Goal: Transaction & Acquisition: Purchase product/service

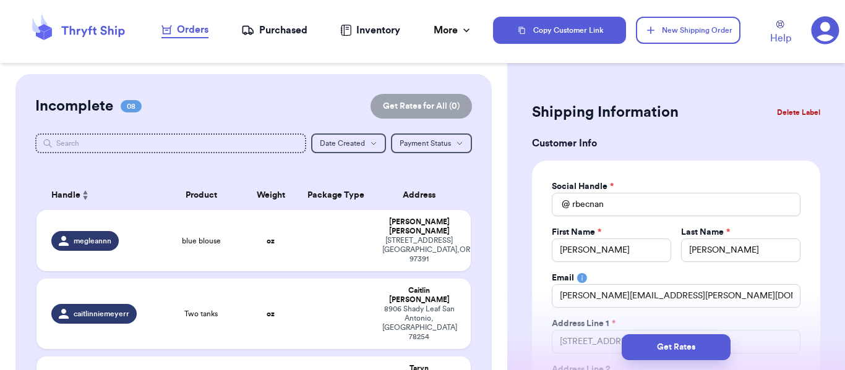
select select "SC"
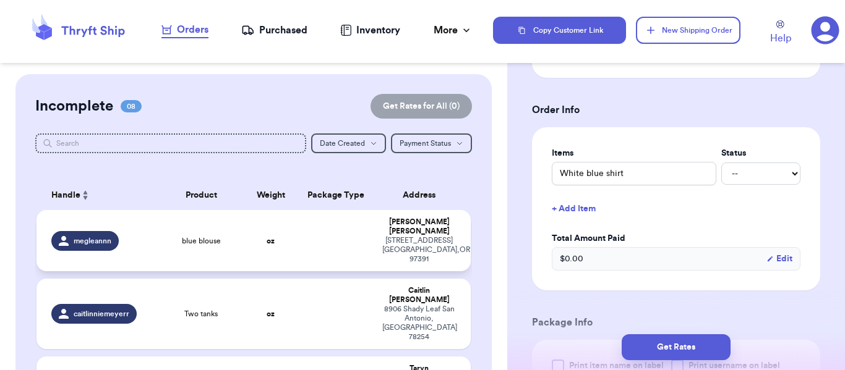
click at [96, 236] on span "megleannn" at bounding box center [93, 241] width 38 height 10
type input "blue blouse"
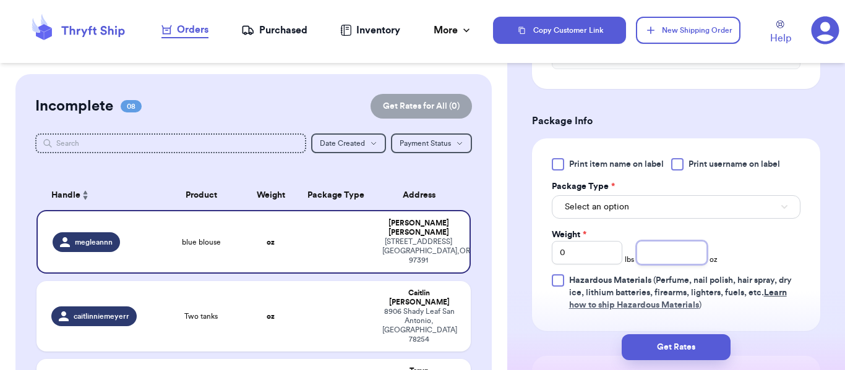
click at [662, 254] on input "number" at bounding box center [671, 252] width 70 height 23
type input "9"
click at [655, 208] on button "Select an option" at bounding box center [676, 206] width 249 height 23
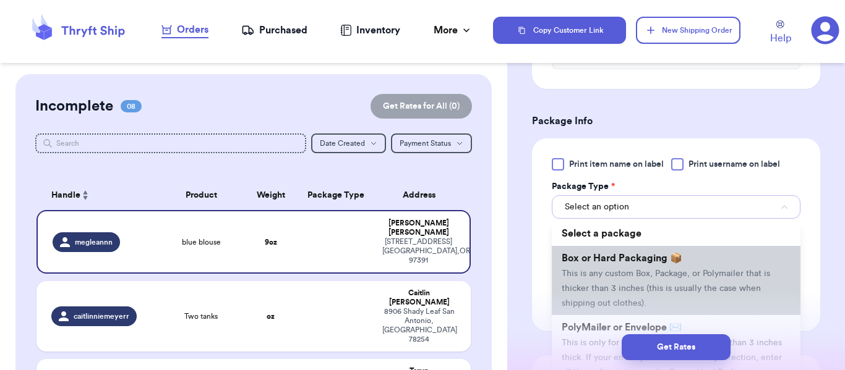
scroll to position [62, 0]
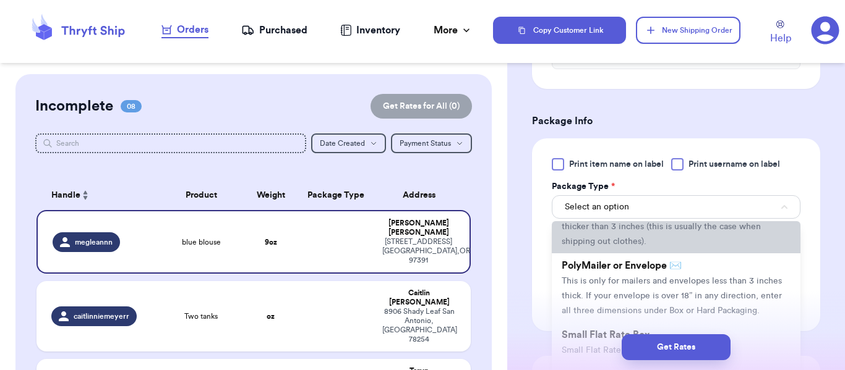
click at [611, 284] on span "This is only for mailers and envelopes less than 3 inches thick. If your envelo…" at bounding box center [671, 296] width 220 height 38
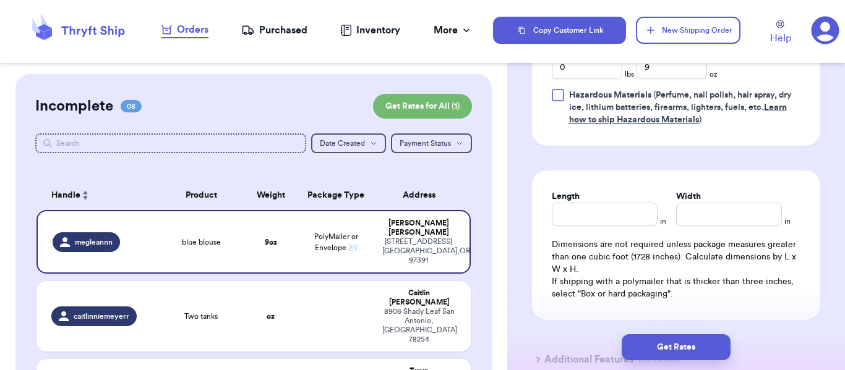
scroll to position [719, 0]
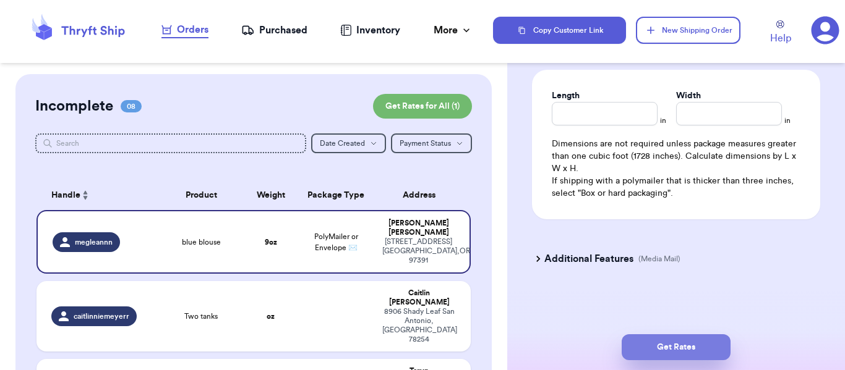
click at [688, 350] on button "Get Rates" at bounding box center [675, 347] width 109 height 26
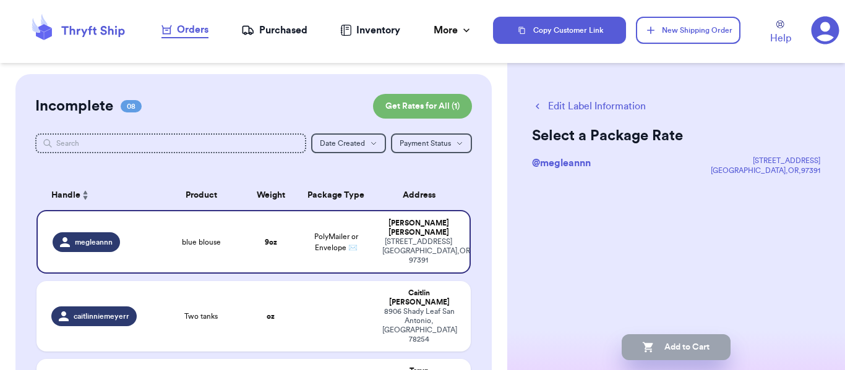
scroll to position [0, 0]
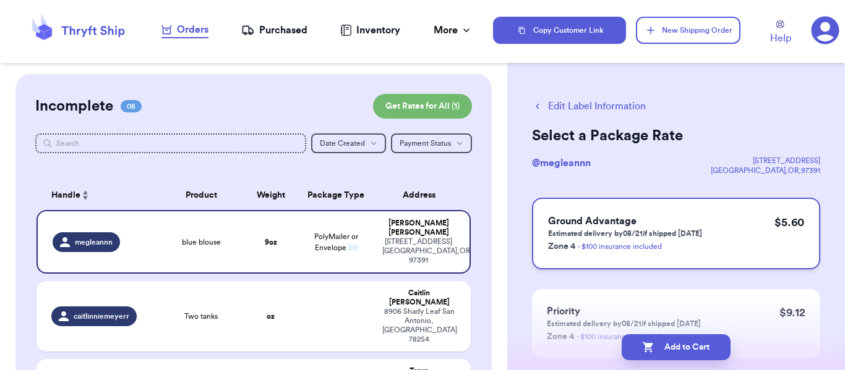
click at [667, 234] on p "Estimated delivery by 08/21 if shipped today" at bounding box center [625, 234] width 154 height 10
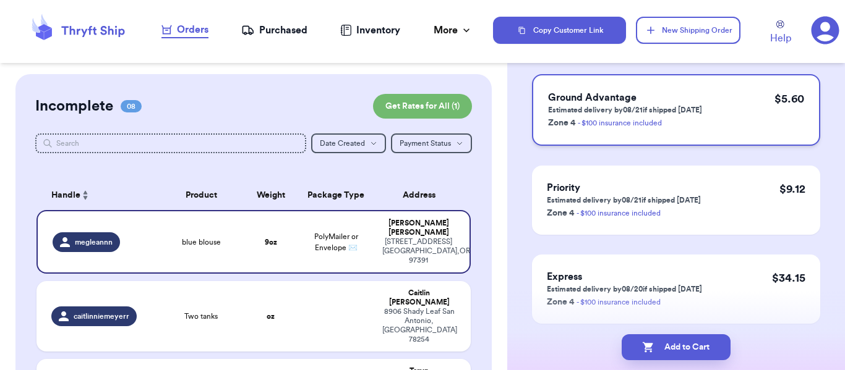
scroll to position [164, 0]
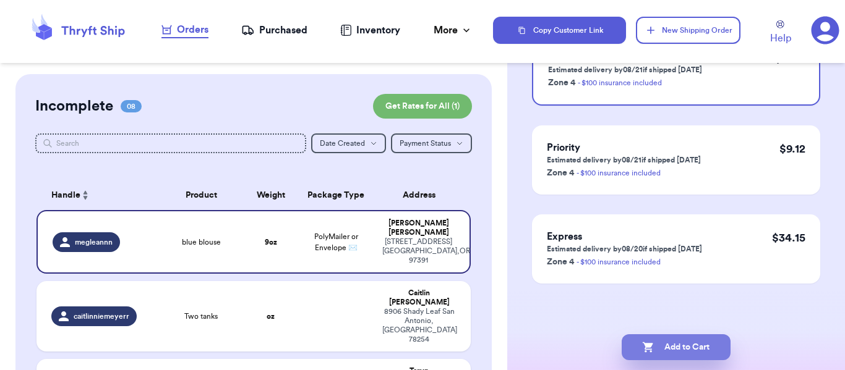
click at [673, 343] on button "Add to Cart" at bounding box center [675, 347] width 109 height 26
checkbox input "true"
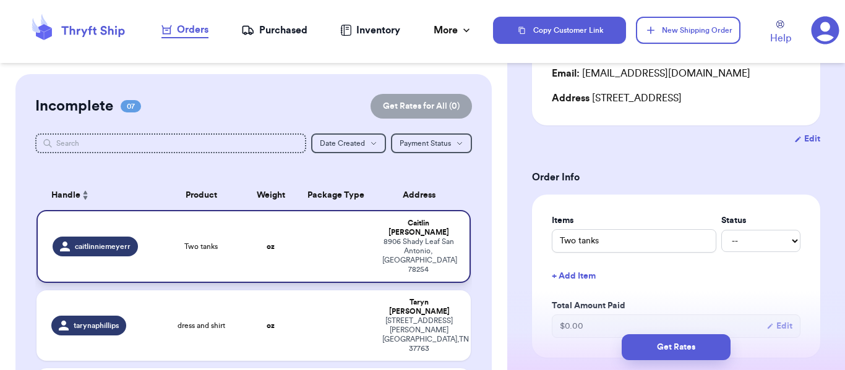
click at [101, 242] on span "caitlinniemeyerr" at bounding box center [103, 247] width 56 height 10
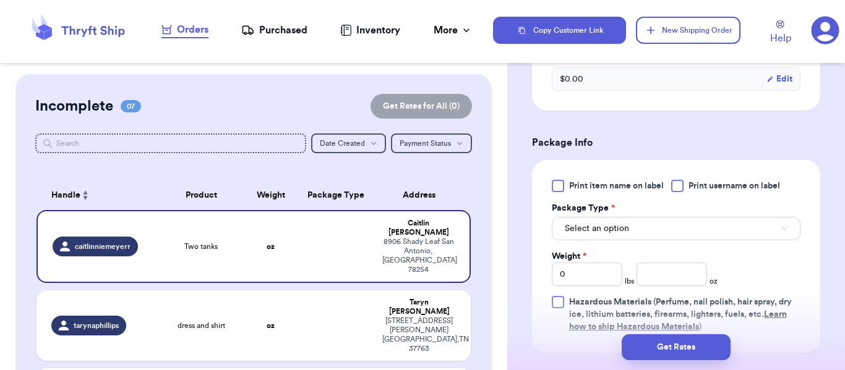
scroll to position [473, 0]
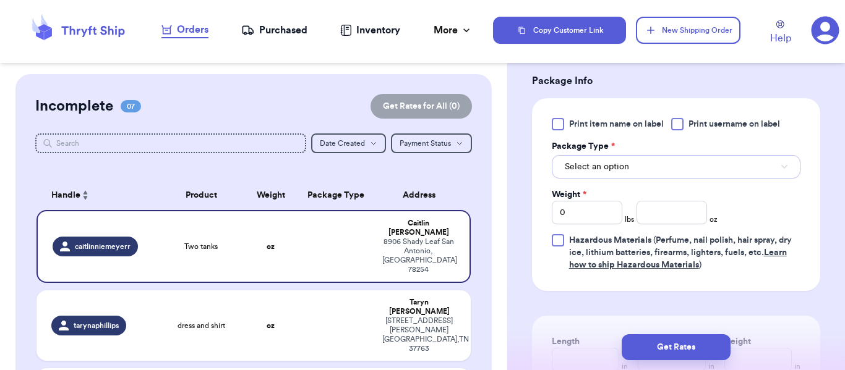
click at [640, 167] on button "Select an option" at bounding box center [676, 166] width 249 height 23
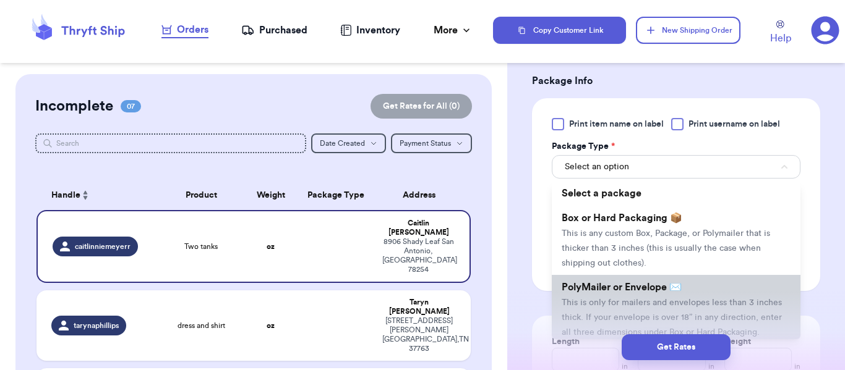
click at [626, 290] on span "PolyMailer or Envelope ✉️" at bounding box center [621, 288] width 120 height 10
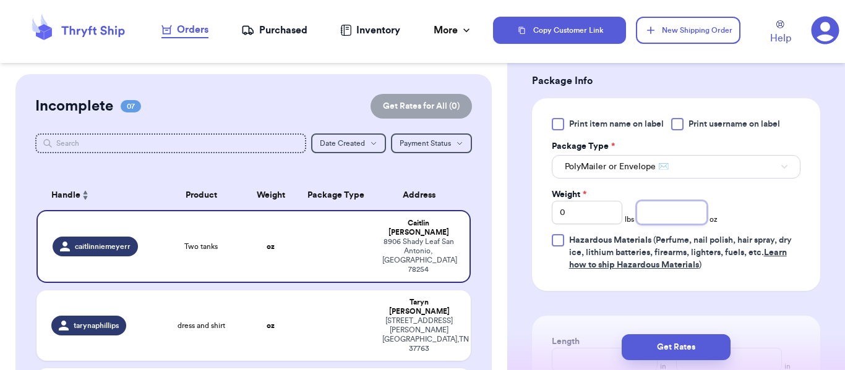
click at [680, 214] on input "number" at bounding box center [671, 212] width 70 height 23
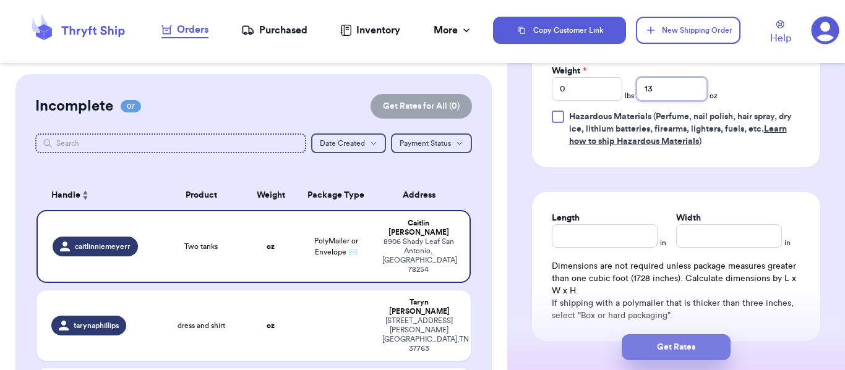
type input "13"
click at [679, 344] on button "Get Rates" at bounding box center [675, 347] width 109 height 26
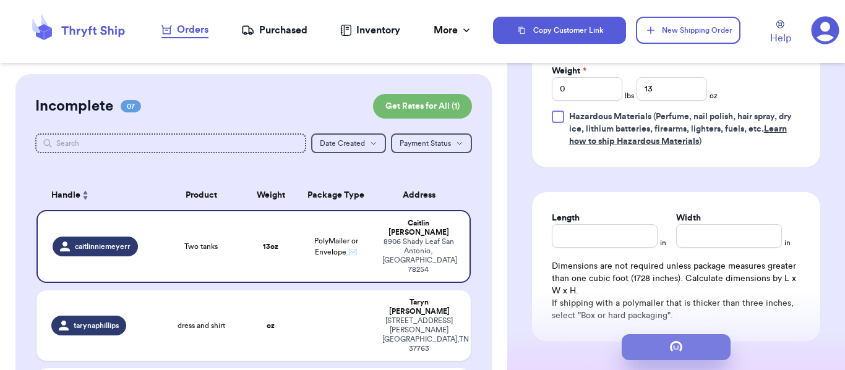
scroll to position [0, 0]
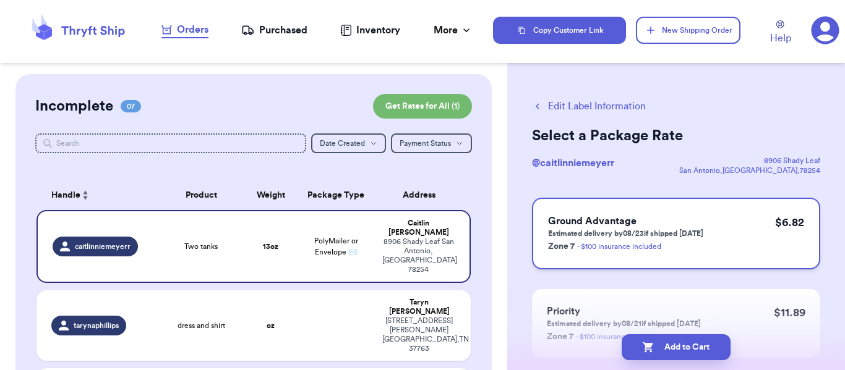
click at [620, 236] on p "Estimated delivery by 08/23 if shipped today" at bounding box center [625, 234] width 155 height 10
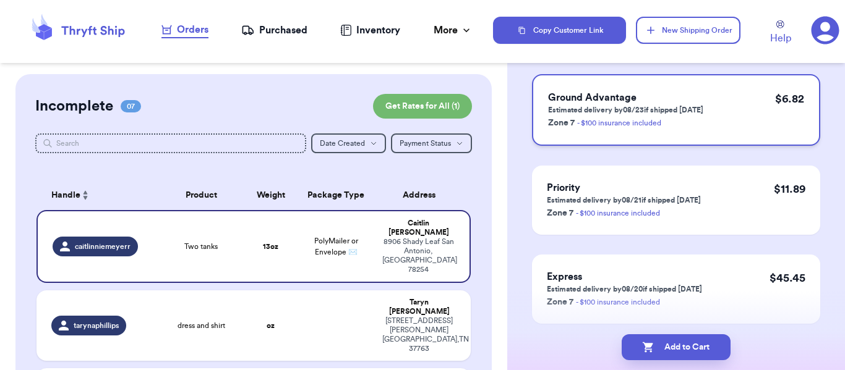
scroll to position [164, 0]
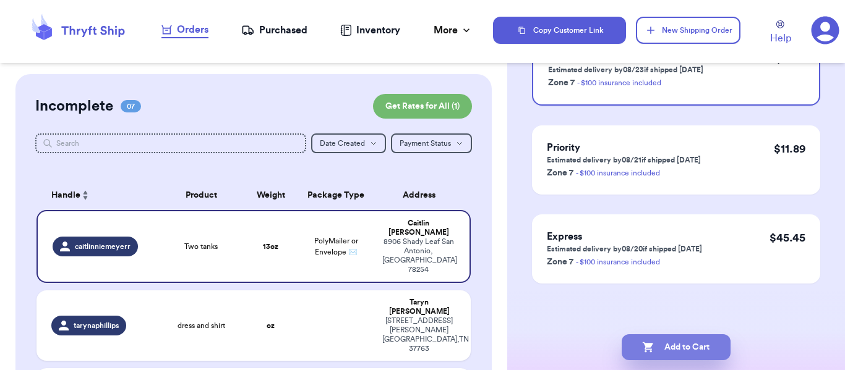
click at [658, 352] on button "Add to Cart" at bounding box center [675, 347] width 109 height 26
checkbox input "true"
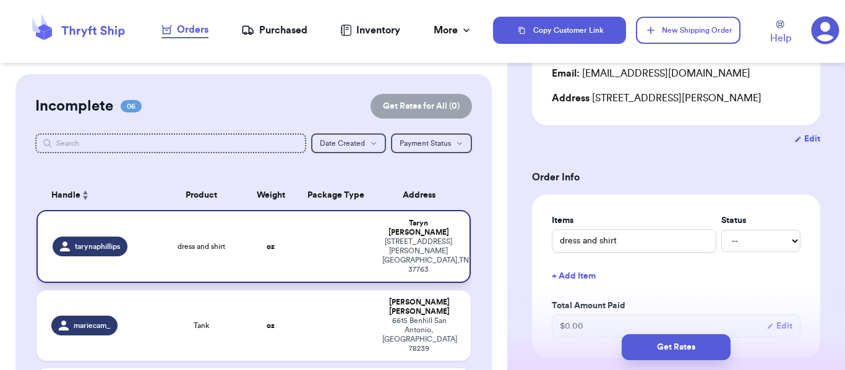
click at [80, 242] on span "tarynaphillips" at bounding box center [97, 247] width 45 height 10
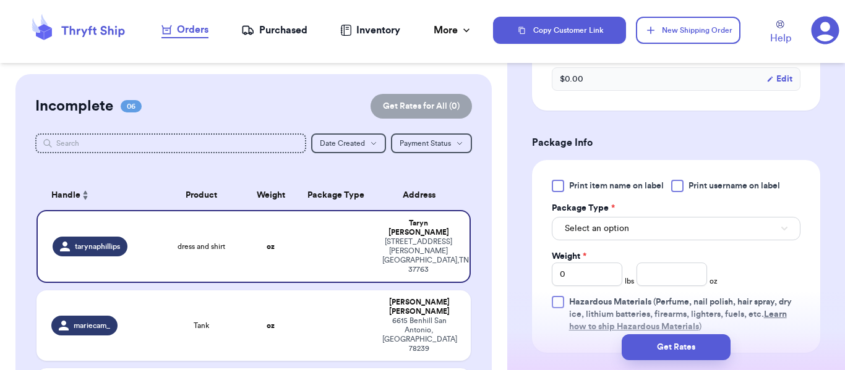
scroll to position [473, 0]
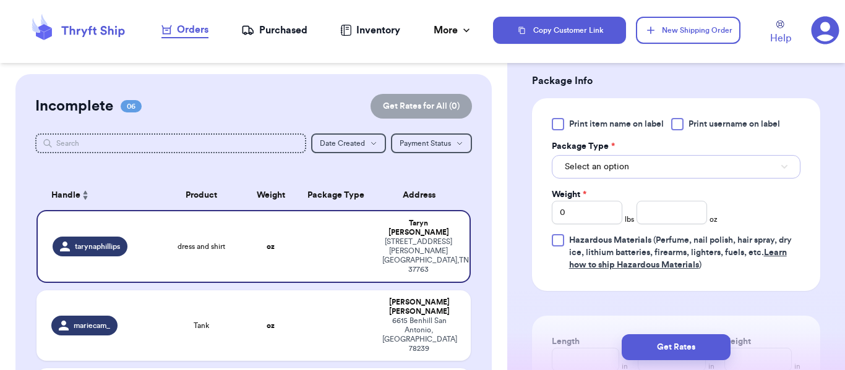
click at [610, 171] on span "Select an option" at bounding box center [597, 167] width 64 height 12
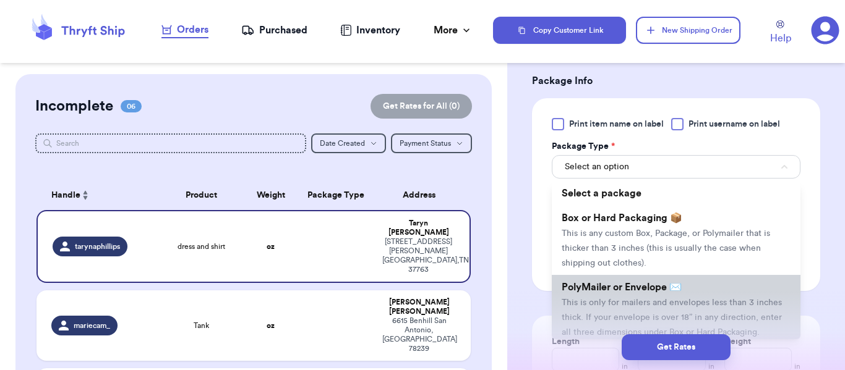
click at [606, 298] on li "PolyMailer or Envelope ✉️ This is only for mailers and envelopes less than 3 in…" at bounding box center [676, 309] width 249 height 69
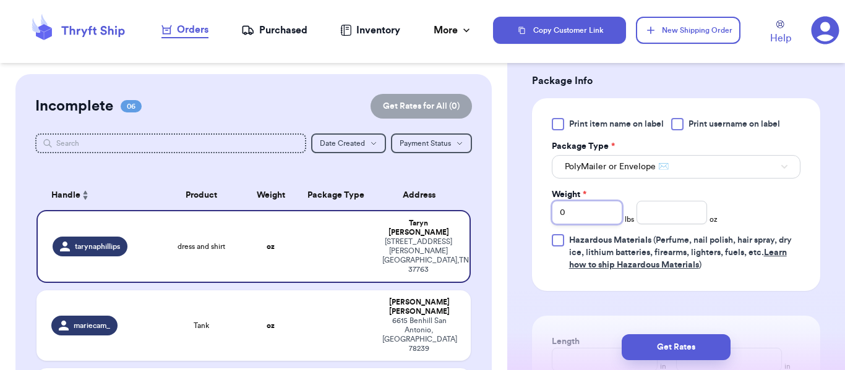
click at [587, 213] on input "0" at bounding box center [587, 212] width 70 height 23
type input "1"
click at [665, 215] on input "number" at bounding box center [671, 212] width 70 height 23
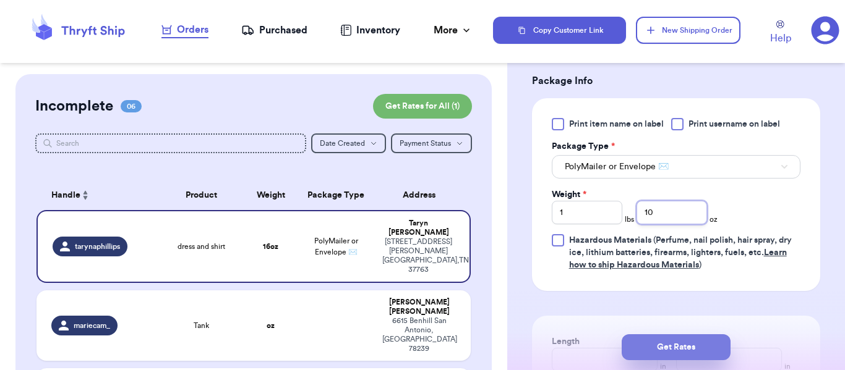
type input "10"
click at [686, 346] on button "Get Rates" at bounding box center [675, 347] width 109 height 26
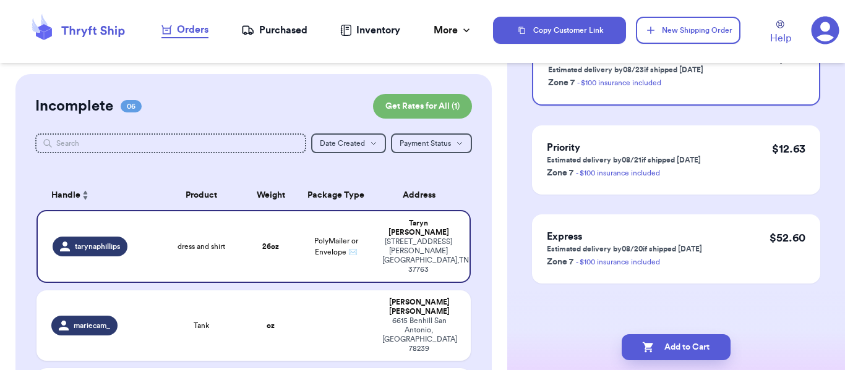
scroll to position [0, 0]
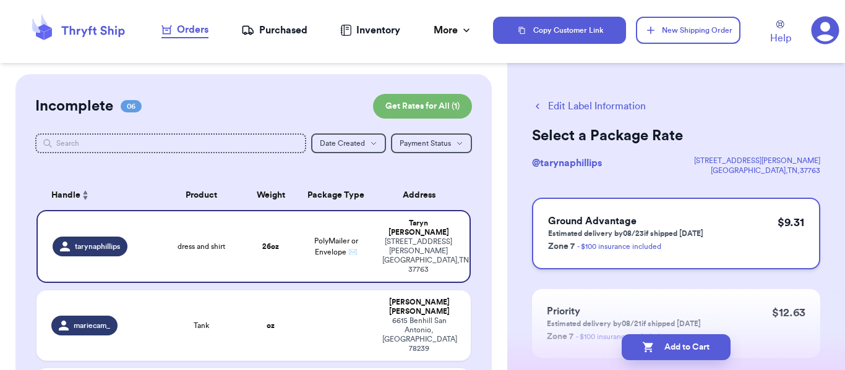
click at [668, 231] on p "Estimated delivery by 08/23 if shipped today" at bounding box center [625, 234] width 155 height 10
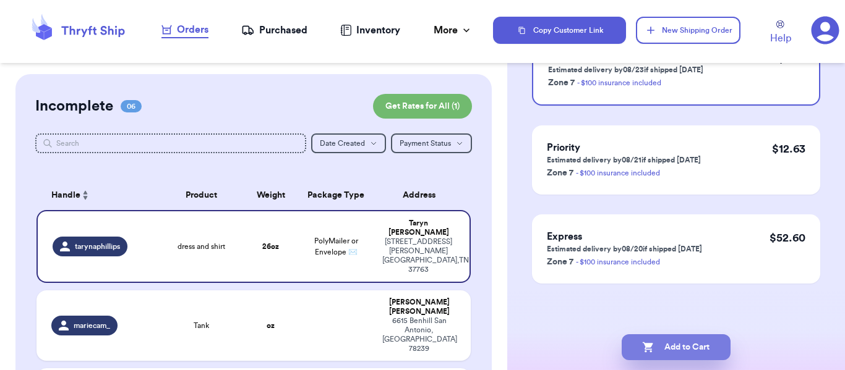
click at [683, 349] on button "Add to Cart" at bounding box center [675, 347] width 109 height 26
checkbox input "true"
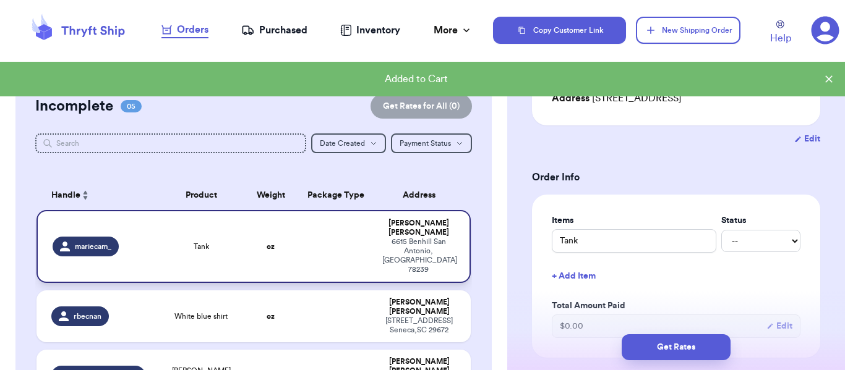
click at [94, 242] on span "mariecam_" at bounding box center [93, 247] width 36 height 10
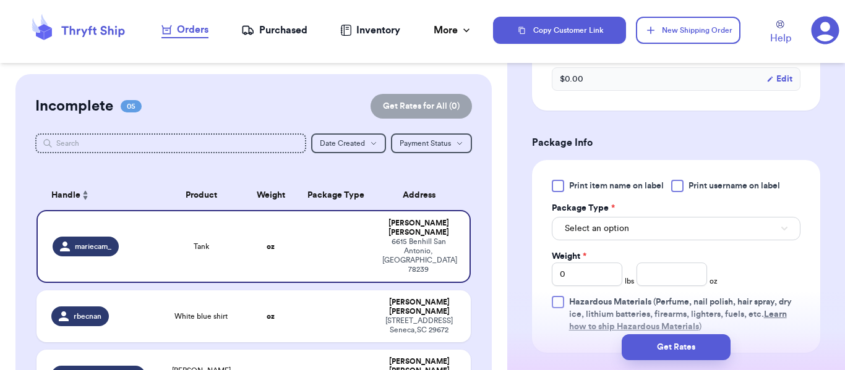
scroll to position [473, 0]
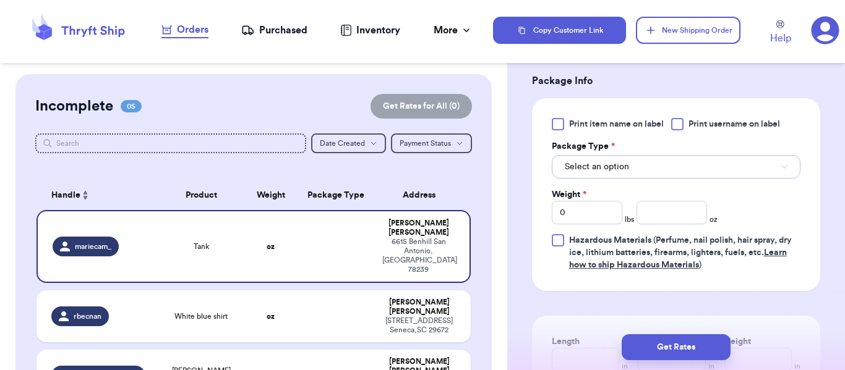
click at [589, 169] on span "Select an option" at bounding box center [597, 167] width 64 height 12
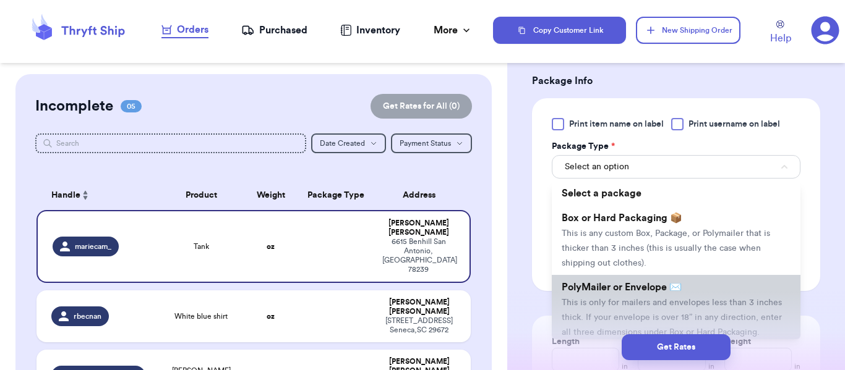
click at [599, 299] on span "This is only for mailers and envelopes less than 3 inches thick. If your envelo…" at bounding box center [671, 318] width 220 height 38
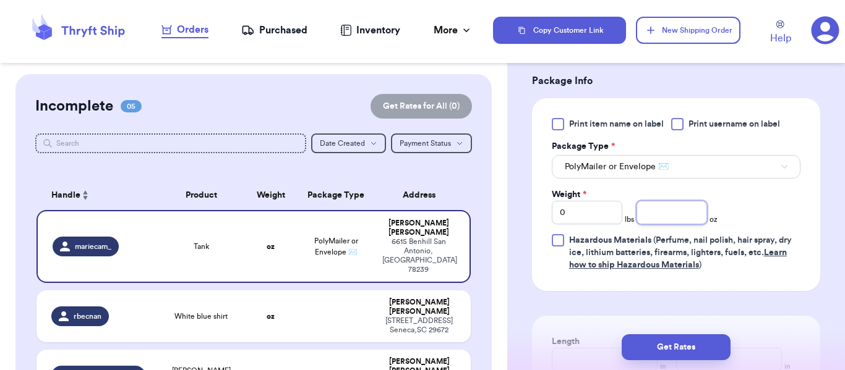
click at [653, 214] on input "number" at bounding box center [671, 212] width 70 height 23
type input "4"
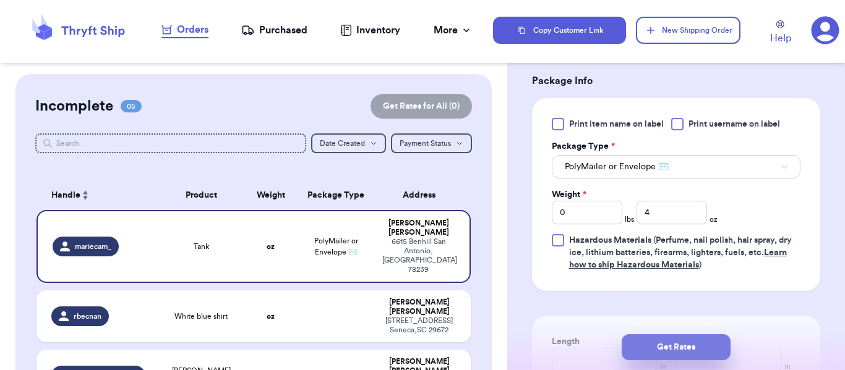
click at [669, 347] on button "Get Rates" at bounding box center [675, 347] width 109 height 26
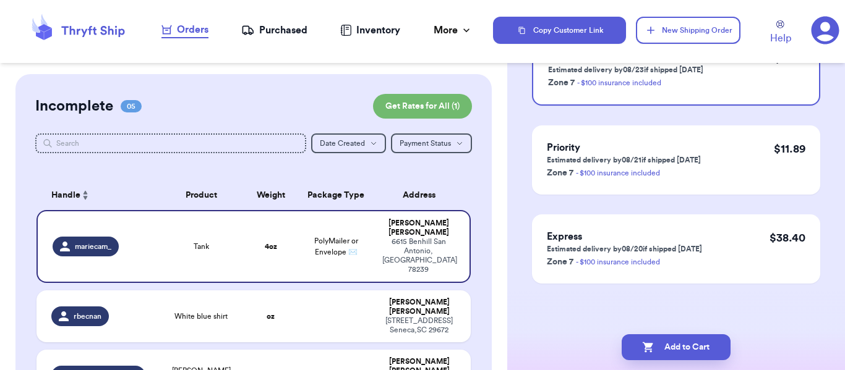
scroll to position [0, 0]
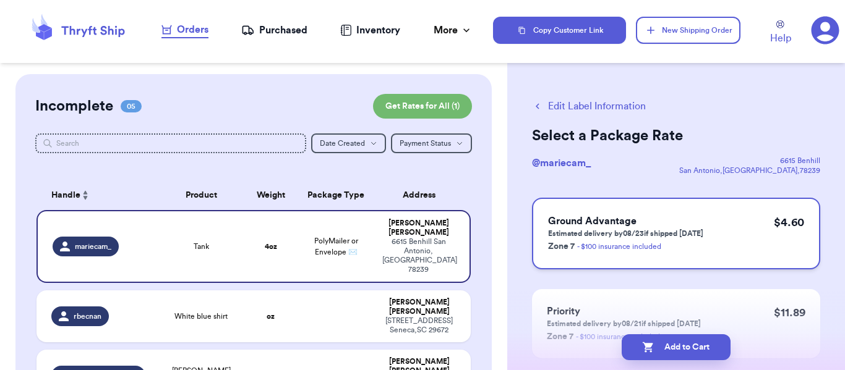
click at [651, 213] on div "Ground Advantage Estimated delivery by 08/23 if shipped today Zone 7 - $100 ins…" at bounding box center [676, 234] width 288 height 72
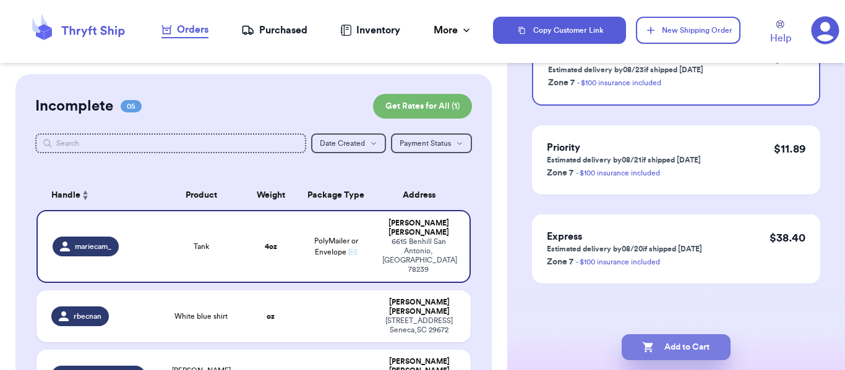
click at [687, 336] on button "Add to Cart" at bounding box center [675, 347] width 109 height 26
checkbox input "true"
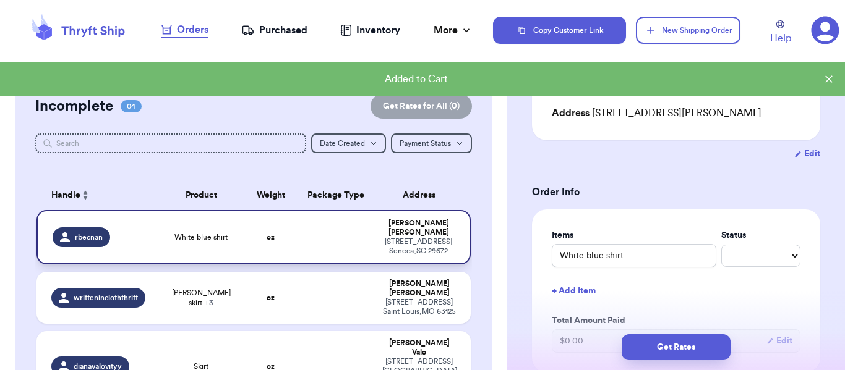
click at [93, 235] on span "rbecnan" at bounding box center [89, 237] width 28 height 10
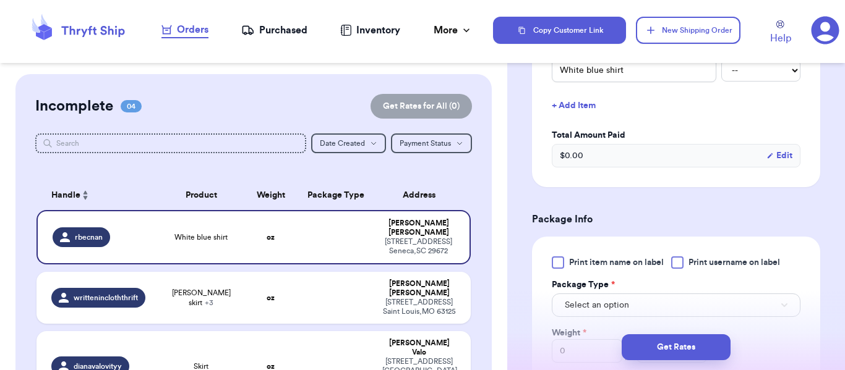
scroll to position [411, 0]
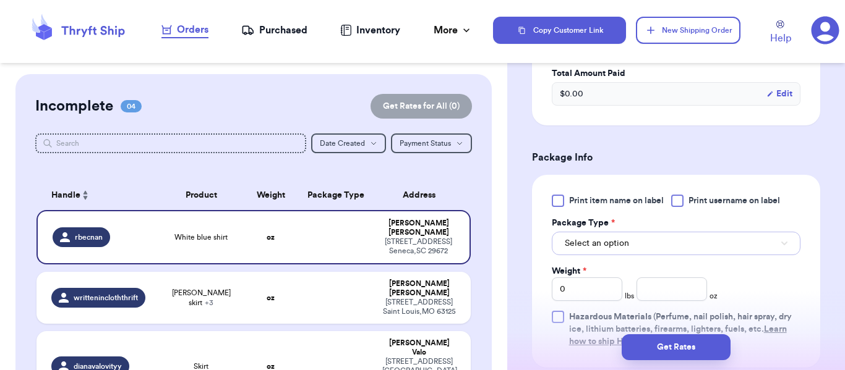
click at [613, 237] on span "Select an option" at bounding box center [597, 243] width 64 height 12
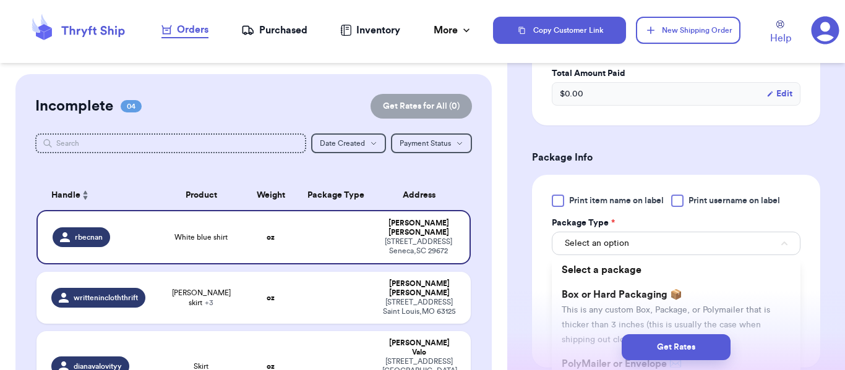
click at [586, 350] on div "Get Rates" at bounding box center [676, 347] width 318 height 26
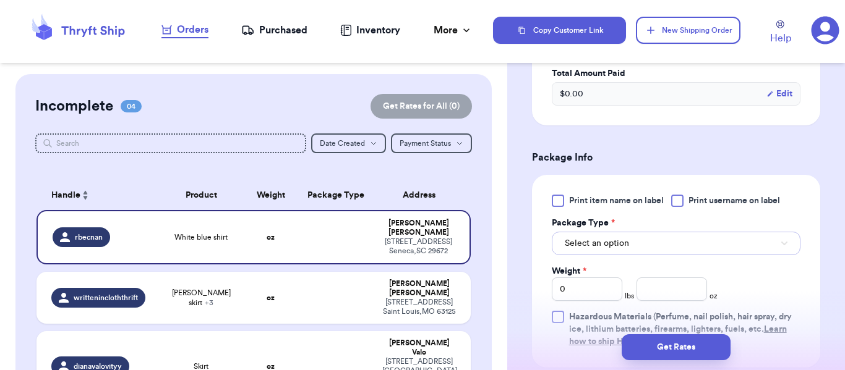
click at [593, 237] on span "Select an option" at bounding box center [597, 243] width 64 height 12
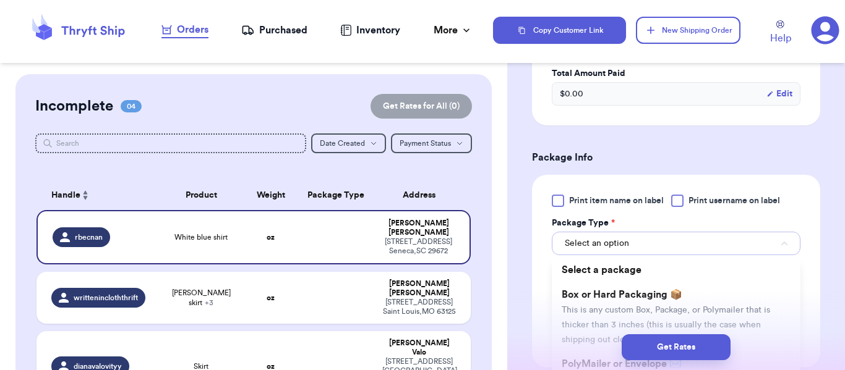
scroll to position [535, 0]
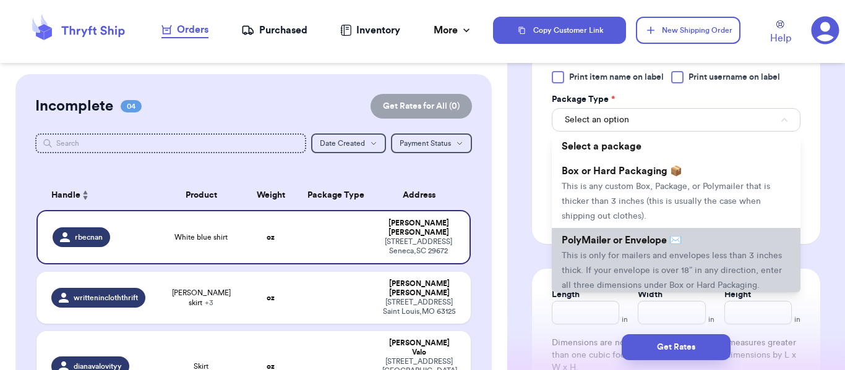
click at [596, 252] on span "This is only for mailers and envelopes less than 3 inches thick. If your envelo…" at bounding box center [671, 271] width 220 height 38
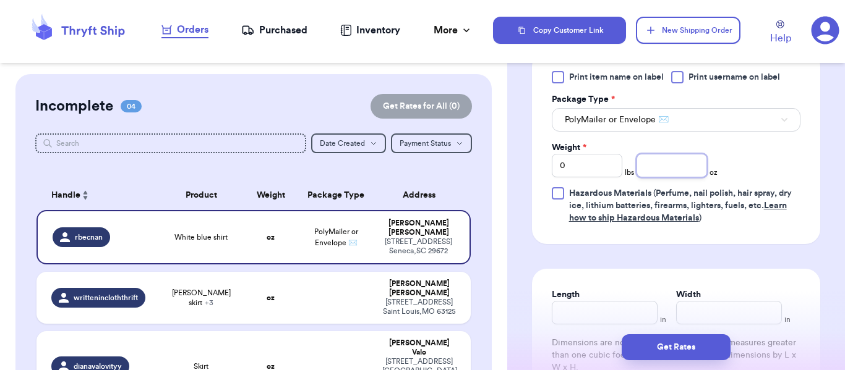
click at [666, 154] on input "number" at bounding box center [671, 165] width 70 height 23
type input "7"
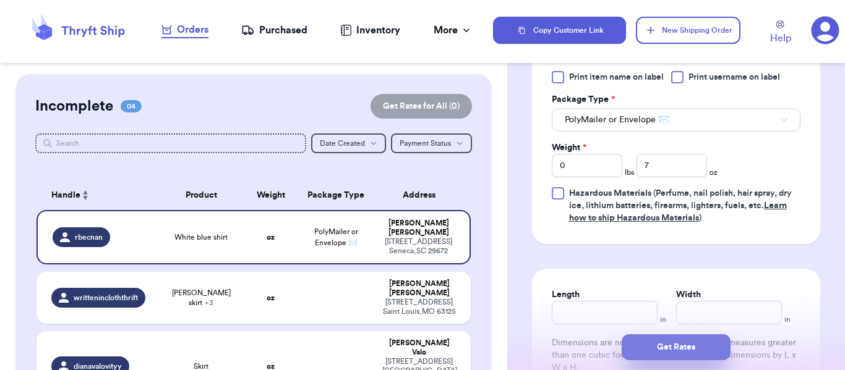
click at [669, 339] on button "Get Rates" at bounding box center [675, 347] width 109 height 26
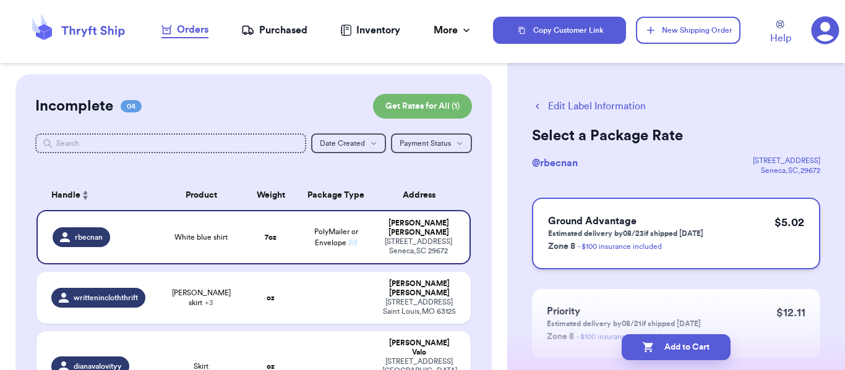
click at [678, 243] on p "Zone 8 - $100 insurance included" at bounding box center [625, 246] width 155 height 15
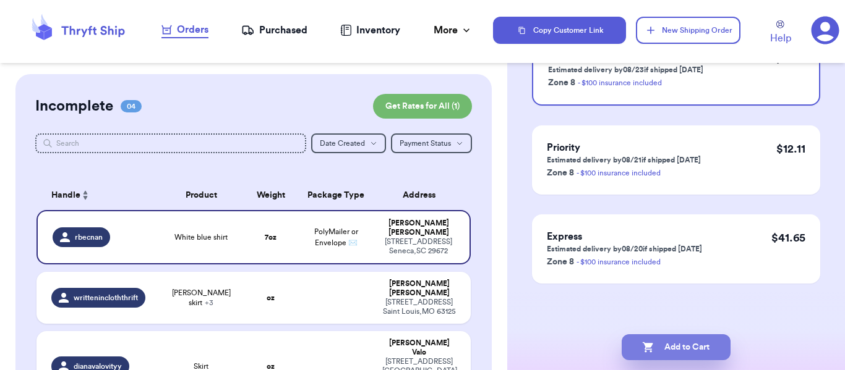
click at [662, 355] on button "Add to Cart" at bounding box center [675, 347] width 109 height 26
checkbox input "true"
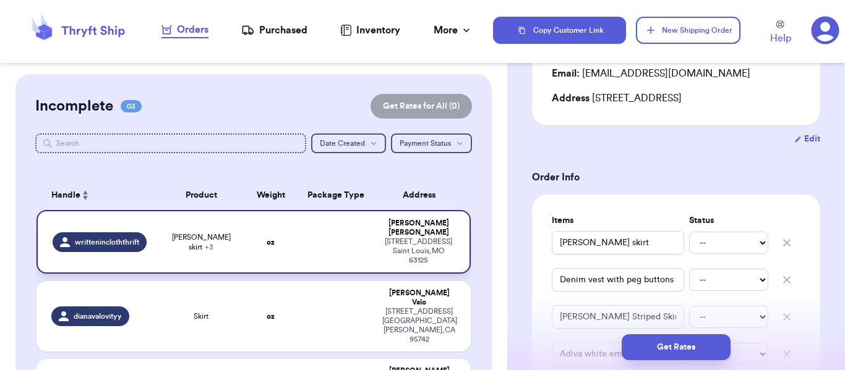
click at [90, 237] on span "writtenincloththrift" at bounding box center [107, 242] width 64 height 10
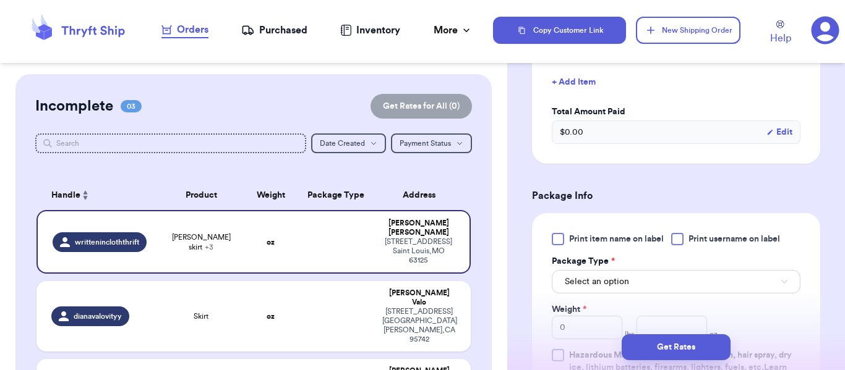
scroll to position [535, 0]
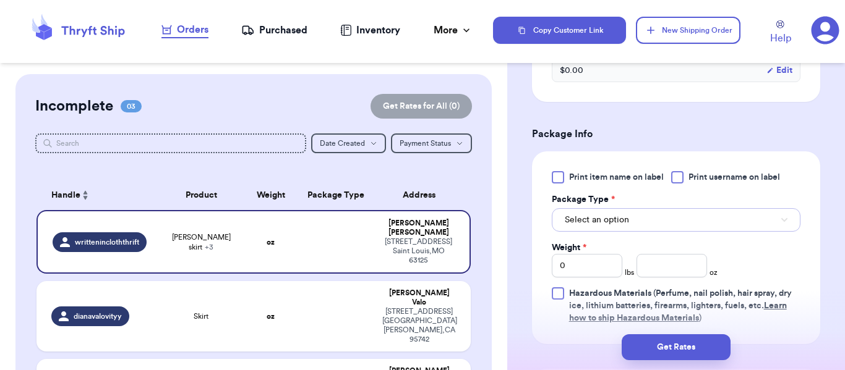
click at [633, 220] on button "Select an option" at bounding box center [676, 219] width 249 height 23
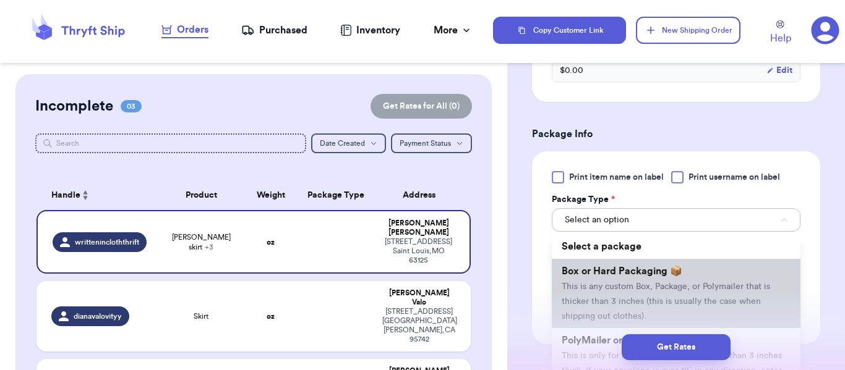
scroll to position [62, 0]
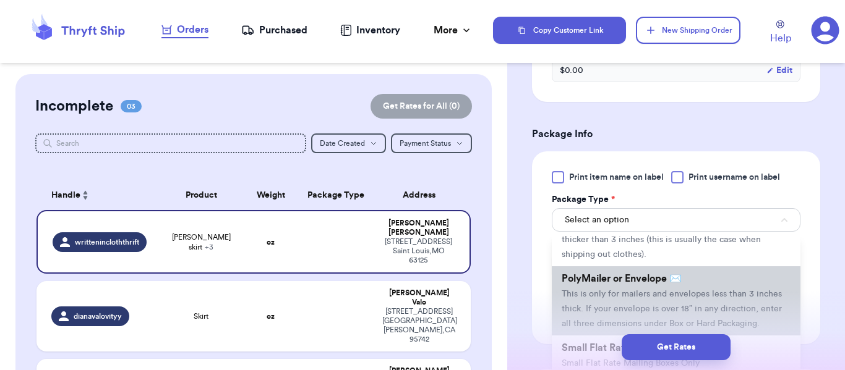
click at [600, 296] on span "This is only for mailers and envelopes less than 3 inches thick. If your envelo…" at bounding box center [671, 309] width 220 height 38
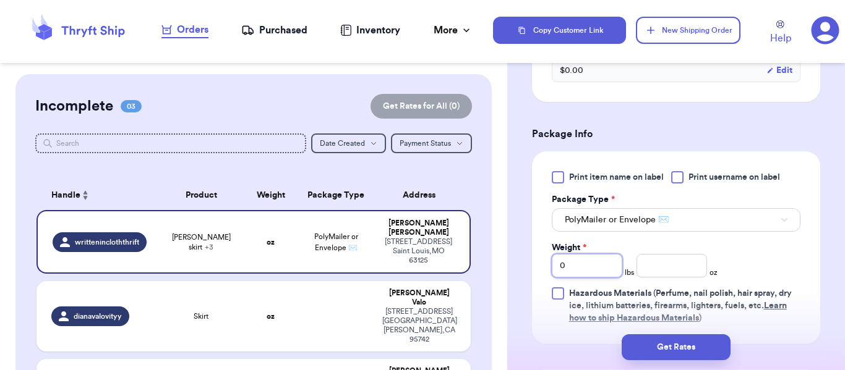
click at [599, 265] on input "0" at bounding box center [587, 265] width 70 height 23
type input "2"
click at [661, 259] on input "number" at bounding box center [671, 265] width 70 height 23
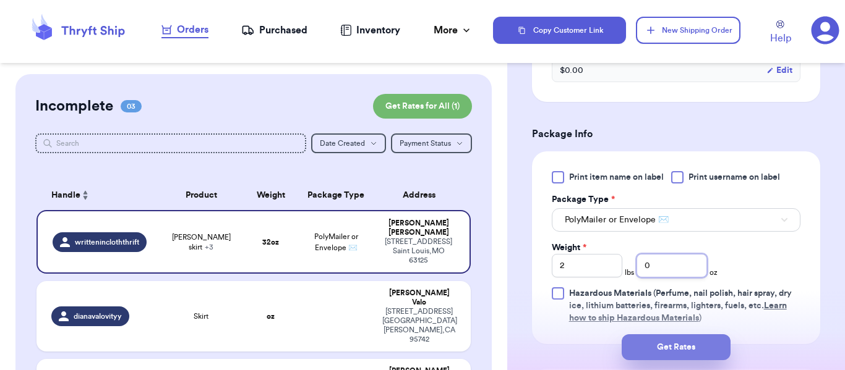
type input "0"
click at [702, 344] on button "Get Rates" at bounding box center [675, 347] width 109 height 26
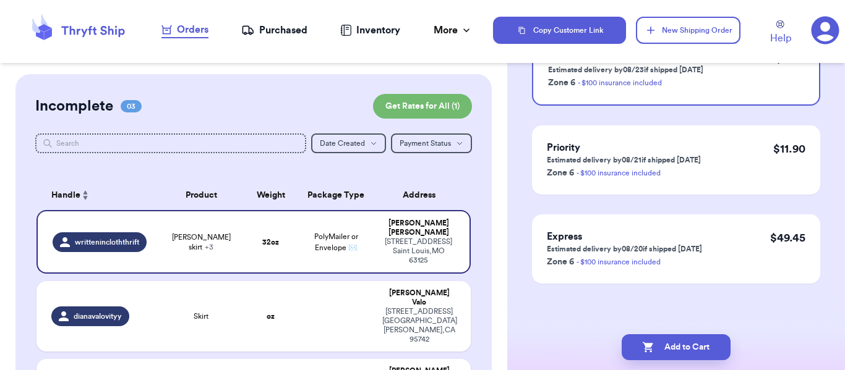
scroll to position [0, 0]
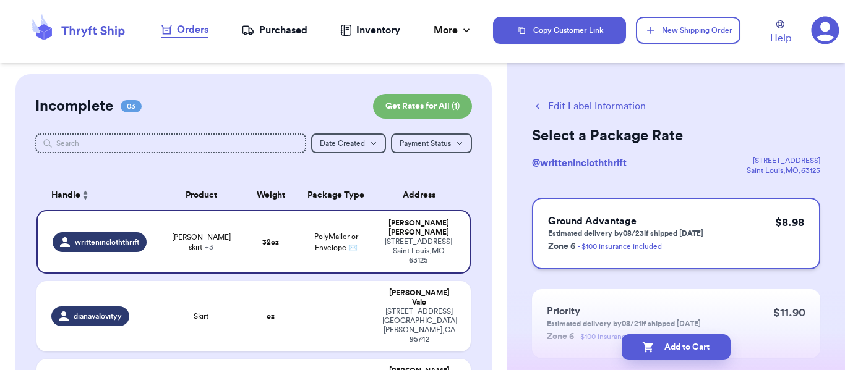
click at [692, 252] on p "Zone 6 - $100 insurance included" at bounding box center [625, 246] width 155 height 15
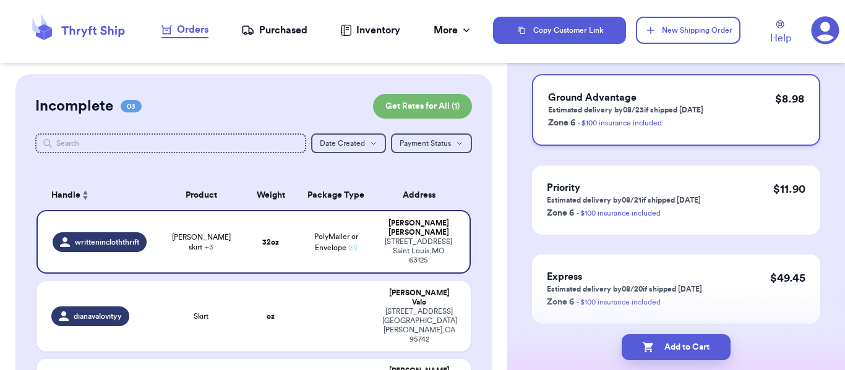
scroll to position [164, 0]
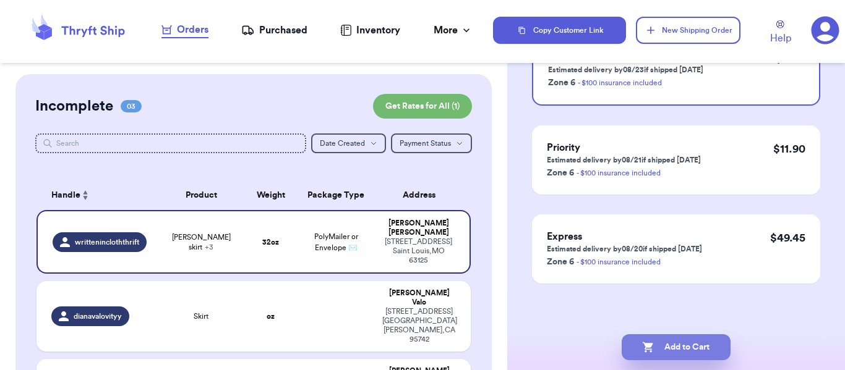
click at [703, 343] on button "Add to Cart" at bounding box center [675, 347] width 109 height 26
checkbox input "true"
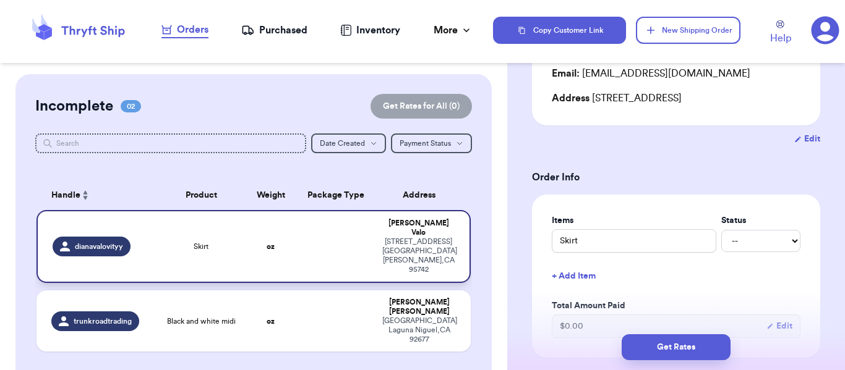
click at [103, 242] on span "dianavalovityy" at bounding box center [99, 247] width 48 height 10
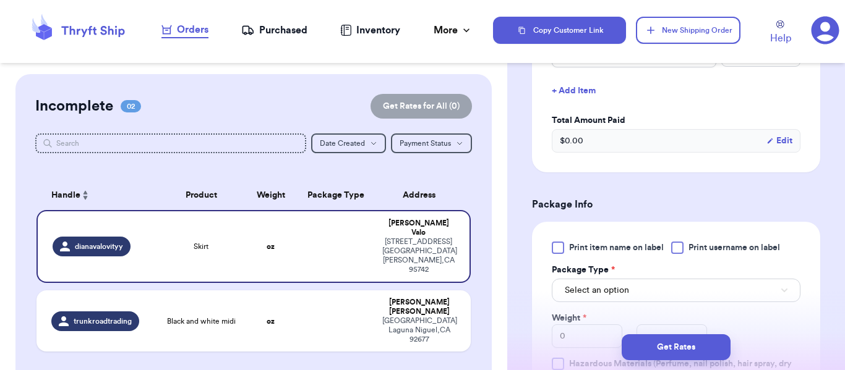
scroll to position [411, 0]
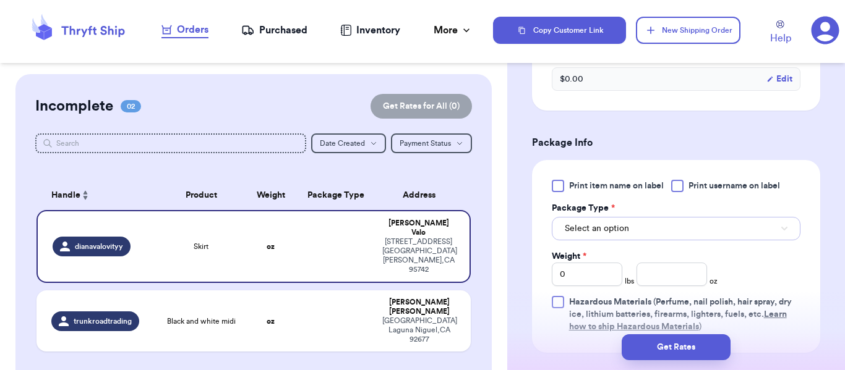
click at [607, 235] on span "Select an option" at bounding box center [597, 229] width 64 height 12
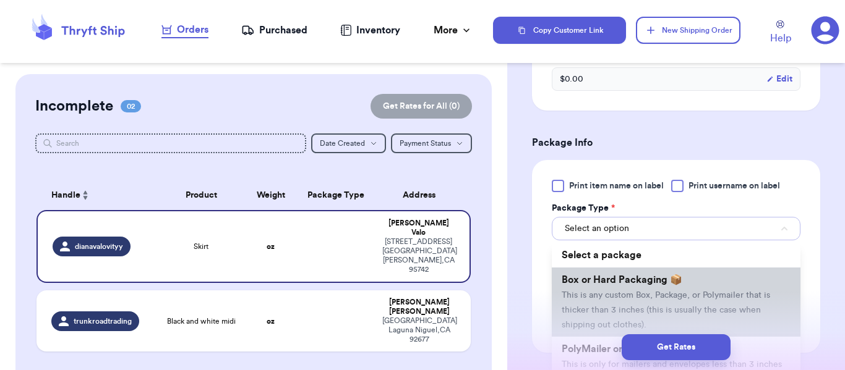
scroll to position [62, 0]
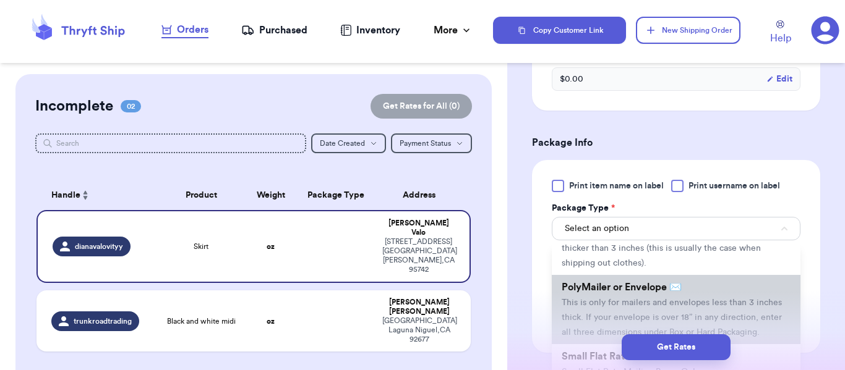
click at [592, 316] on span "This is only for mailers and envelopes less than 3 inches thick. If your envelo…" at bounding box center [671, 318] width 220 height 38
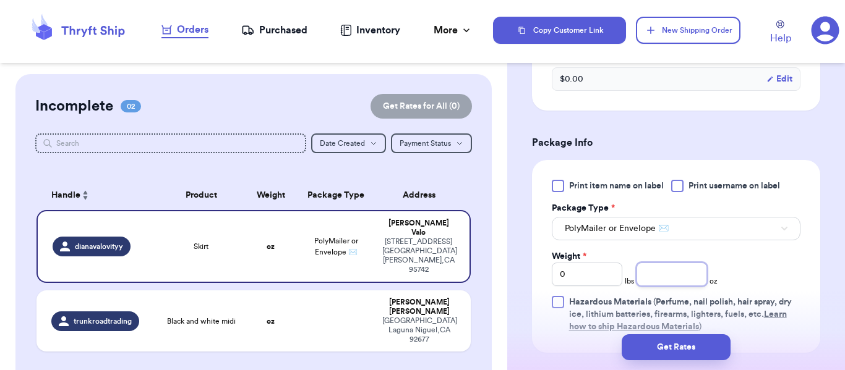
click at [643, 286] on input "number" at bounding box center [671, 274] width 70 height 23
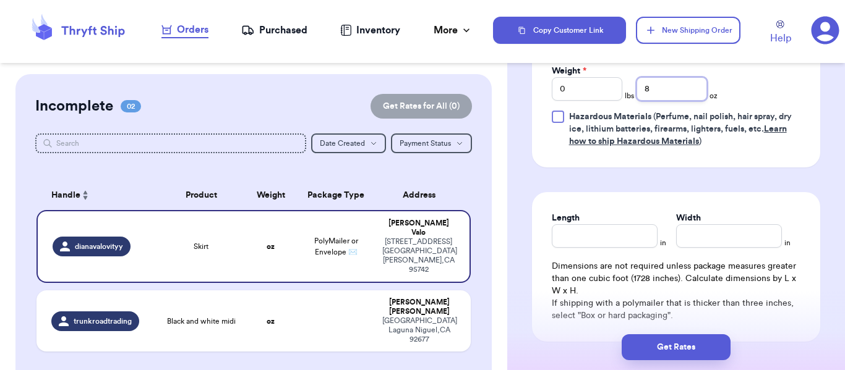
scroll to position [658, 0]
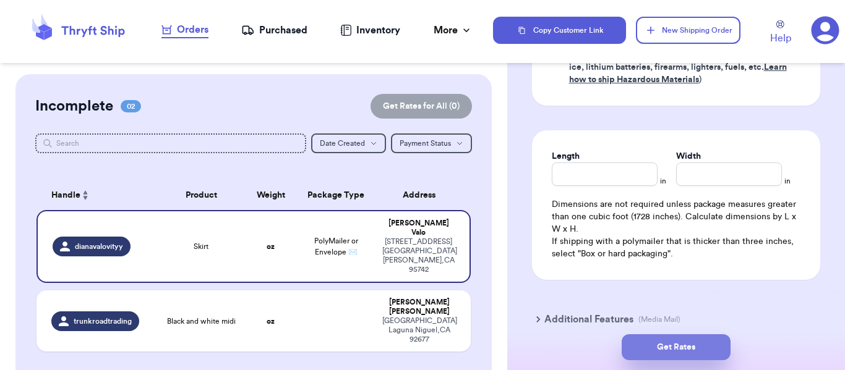
type input "8"
click at [676, 351] on button "Get Rates" at bounding box center [675, 347] width 109 height 26
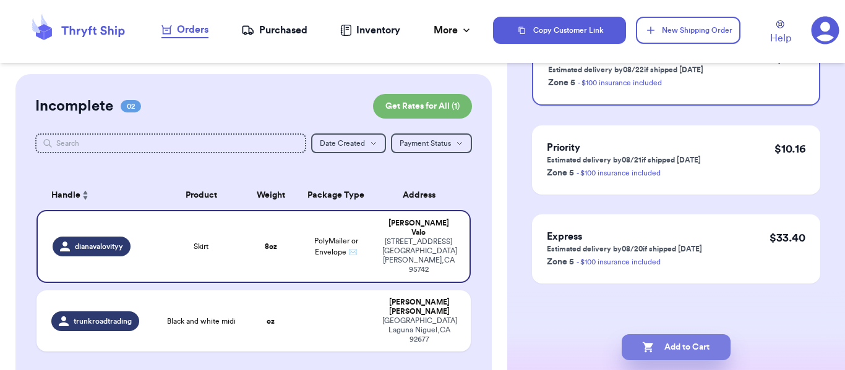
scroll to position [0, 0]
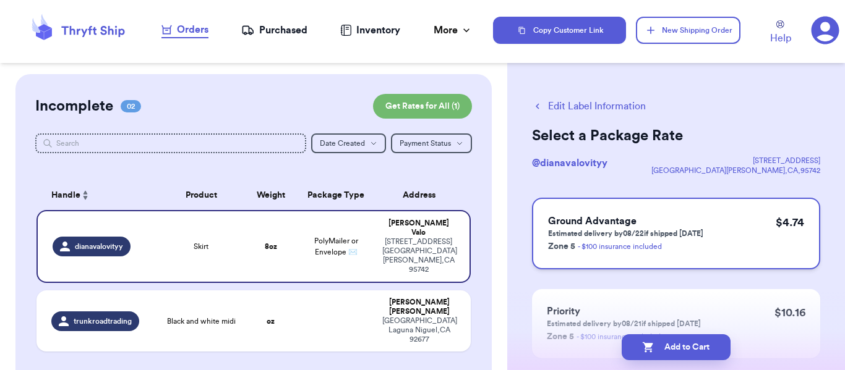
click at [702, 238] on div "Ground Advantage Estimated delivery by 08/22 if shipped today Zone 5 - $100 ins…" at bounding box center [676, 234] width 288 height 72
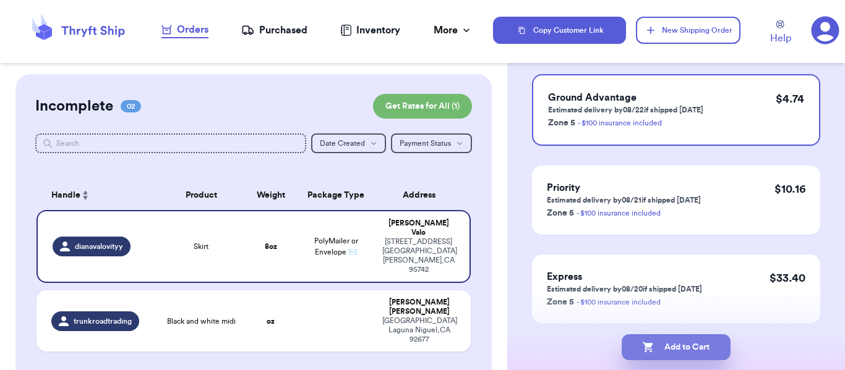
click at [678, 351] on button "Add to Cart" at bounding box center [675, 347] width 109 height 26
checkbox input "true"
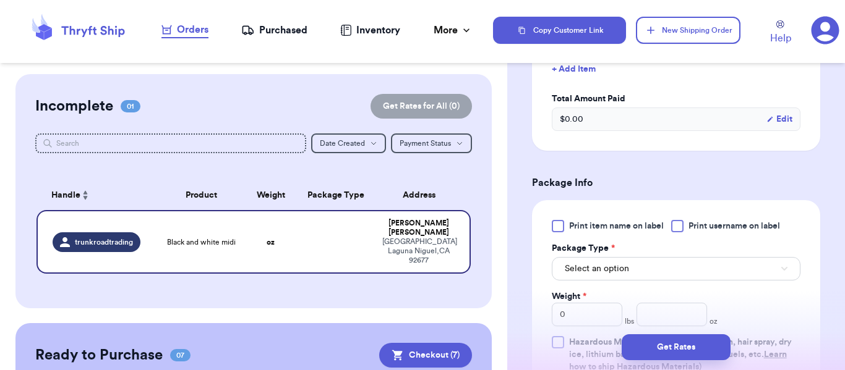
scroll to position [433, 0]
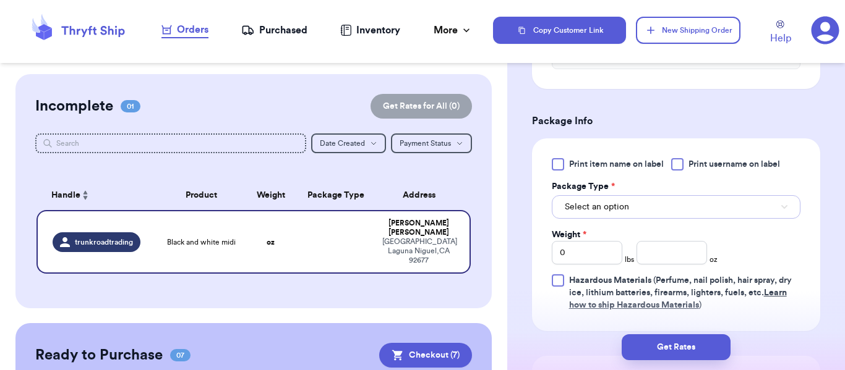
click at [599, 202] on span "Select an option" at bounding box center [597, 207] width 64 height 12
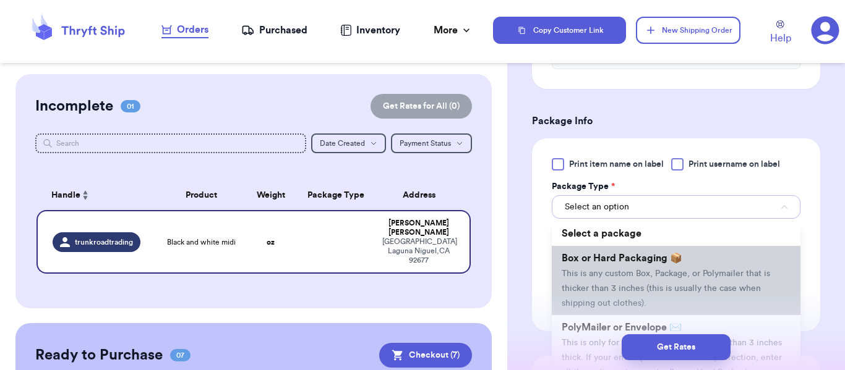
scroll to position [62, 0]
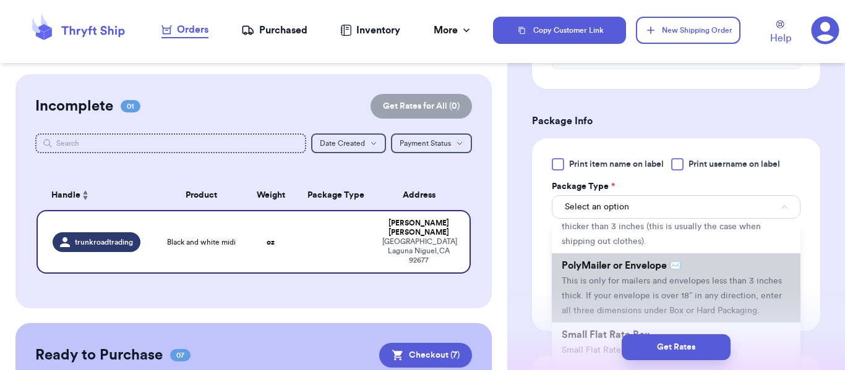
click at [612, 294] on span "This is only for mailers and envelopes less than 3 inches thick. If your envelo…" at bounding box center [671, 296] width 220 height 38
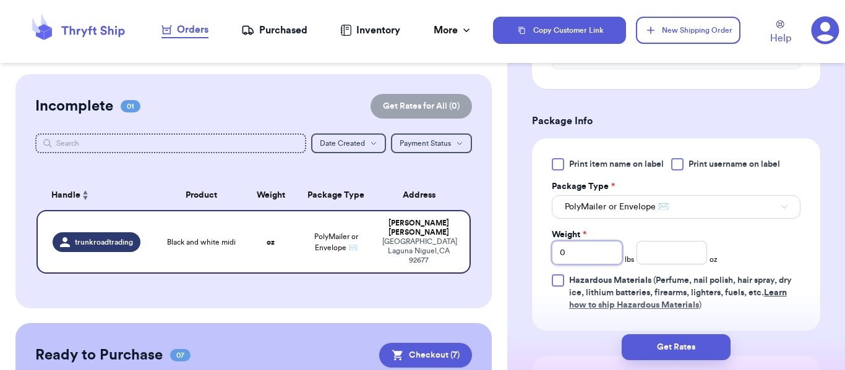
click at [595, 246] on input "0" at bounding box center [587, 252] width 70 height 23
click at [665, 257] on input "number" at bounding box center [671, 252] width 70 height 23
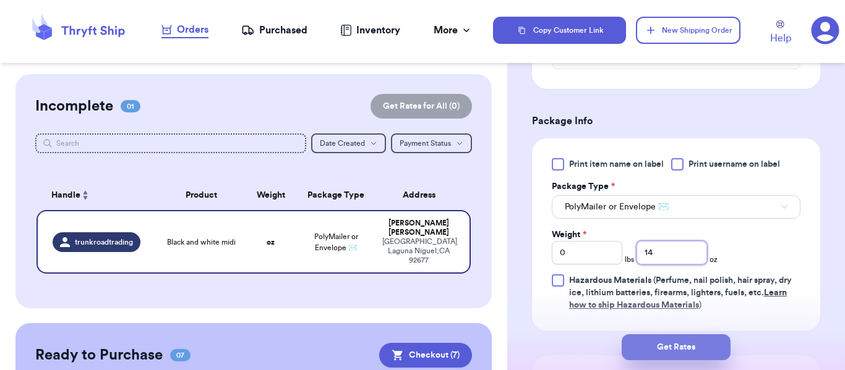
type input "14"
click at [680, 347] on button "Get Rates" at bounding box center [675, 347] width 109 height 26
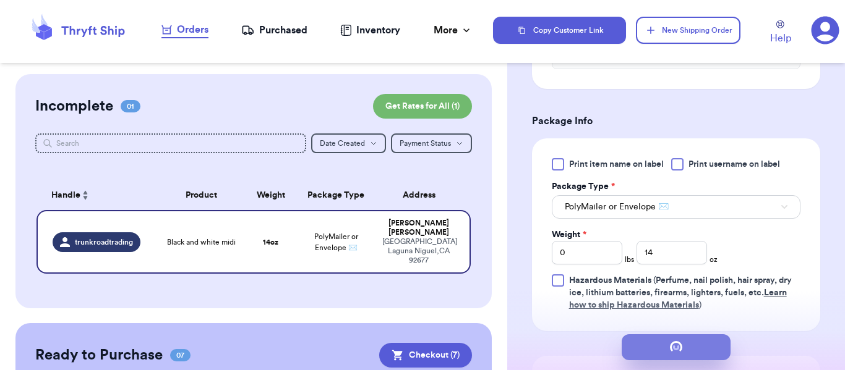
scroll to position [0, 0]
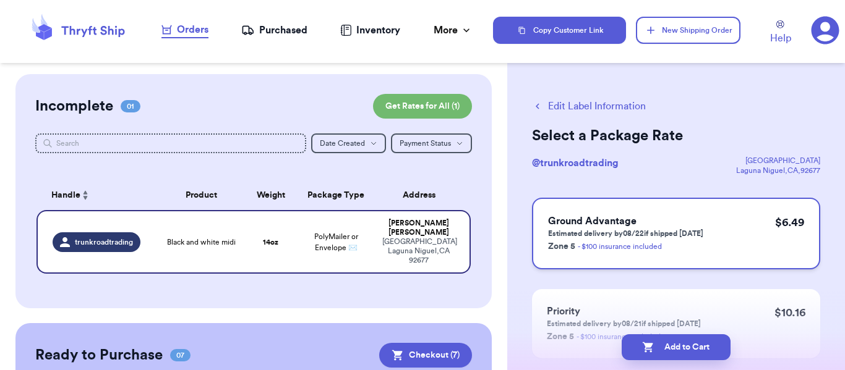
click at [689, 238] on p "Estimated delivery by 08/22 if shipped today" at bounding box center [625, 234] width 155 height 10
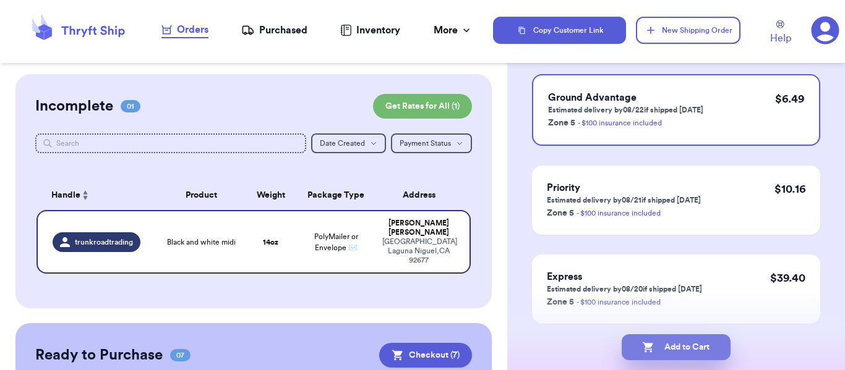
click at [692, 339] on button "Add to Cart" at bounding box center [675, 347] width 109 height 26
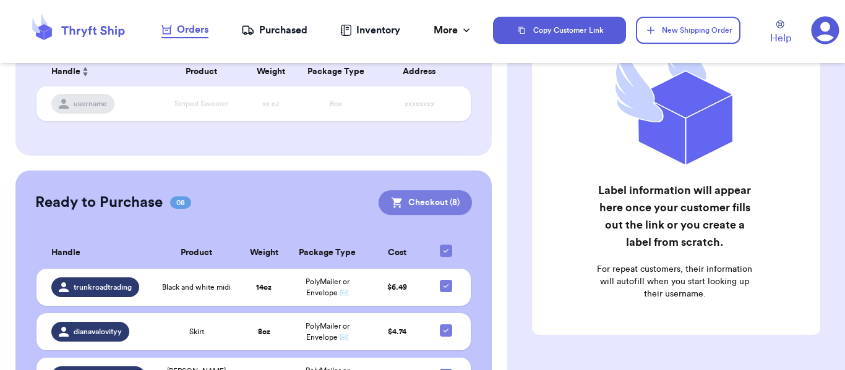
click at [419, 208] on button "Checkout ( 8 )" at bounding box center [424, 202] width 93 height 25
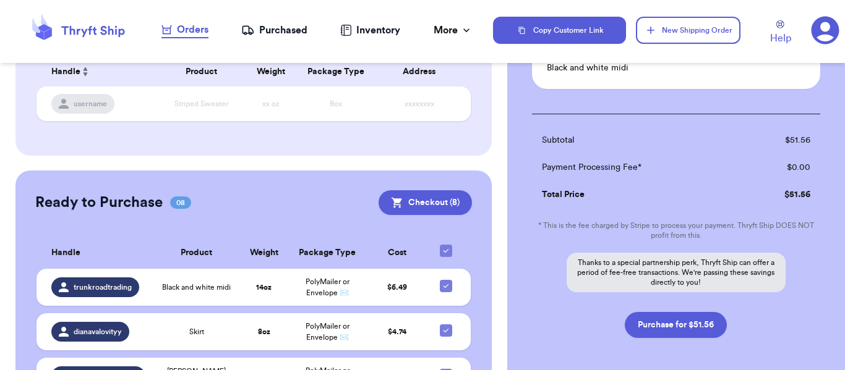
scroll to position [796, 0]
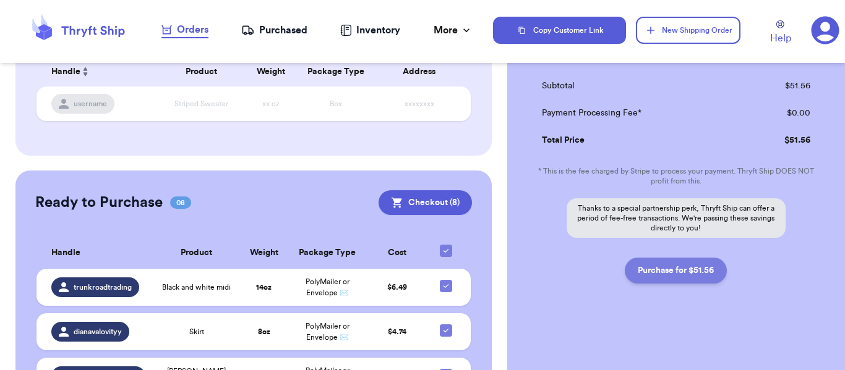
click at [702, 272] on button "Purchase for $51.56" at bounding box center [675, 271] width 102 height 26
checkbox input "false"
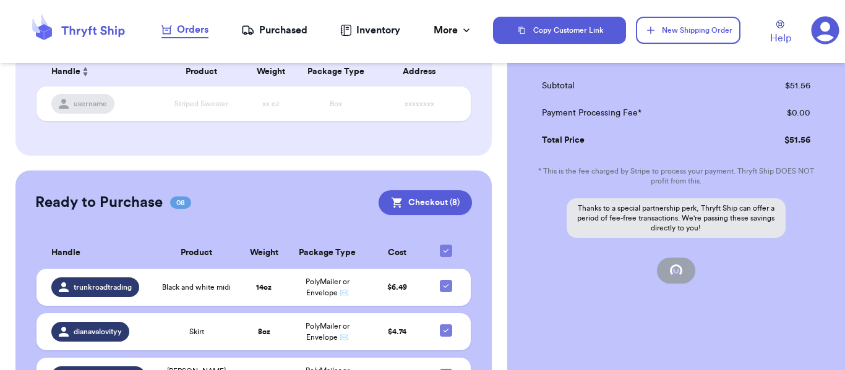
checkbox input "false"
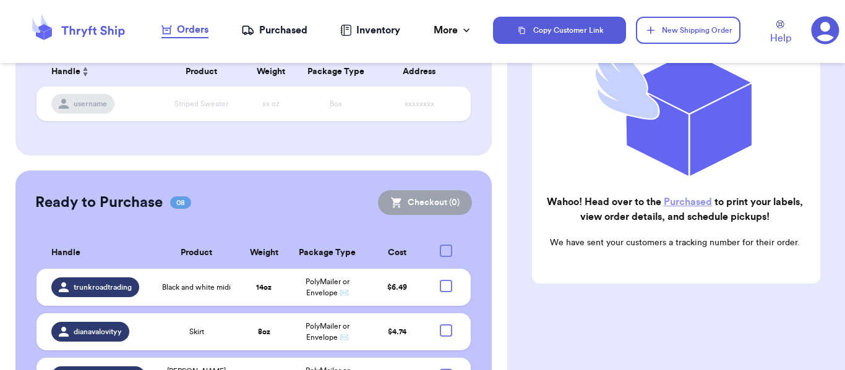
scroll to position [211, 0]
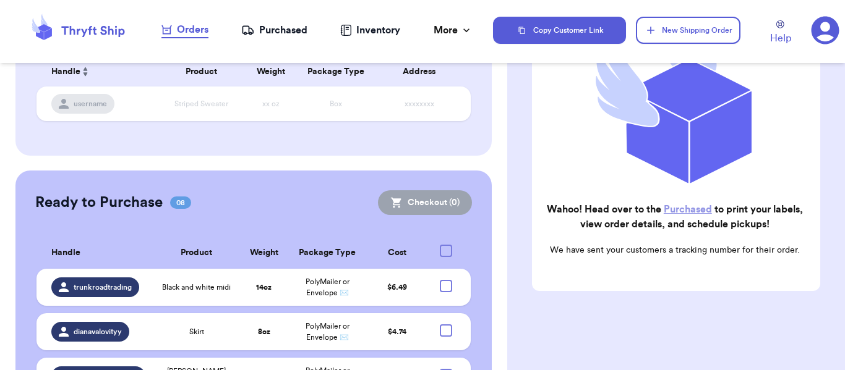
checkbox input "true"
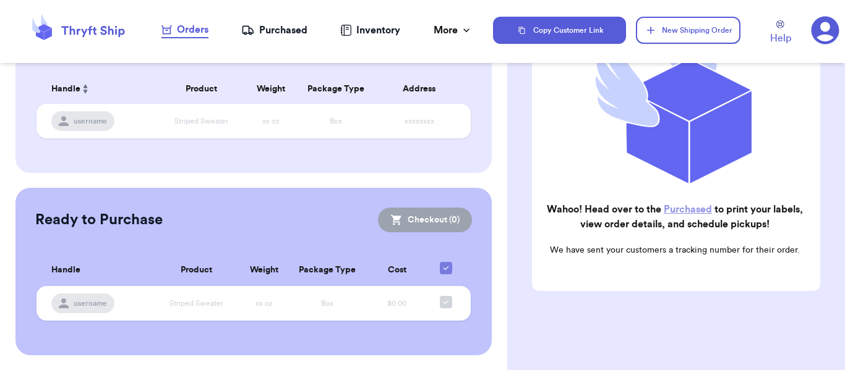
scroll to position [87, 0]
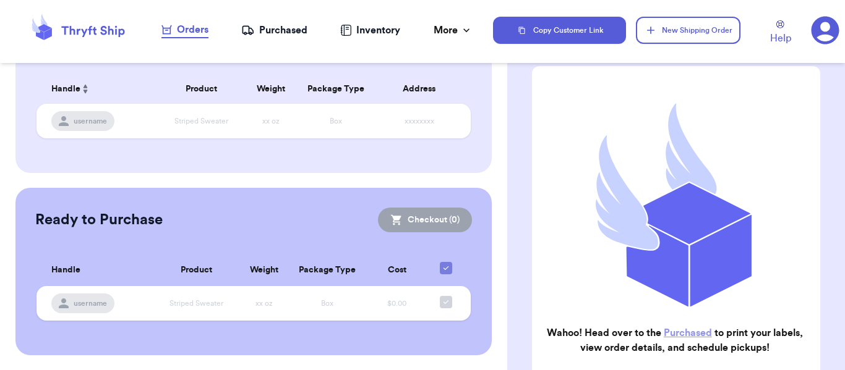
click at [290, 33] on div "Purchased" at bounding box center [274, 30] width 66 height 15
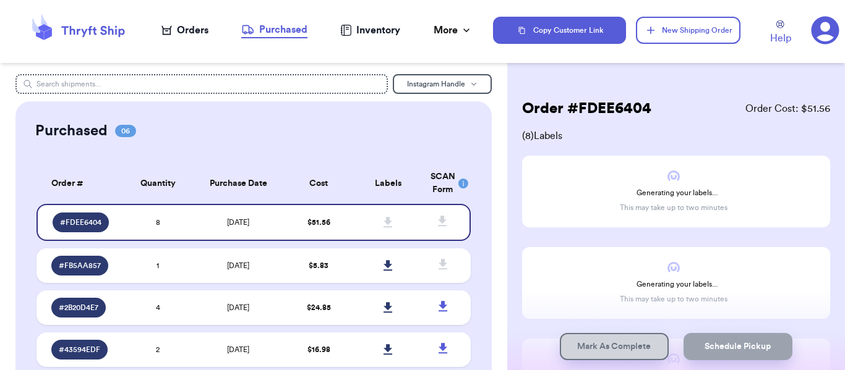
click at [201, 26] on div "Orders" at bounding box center [184, 30] width 47 height 15
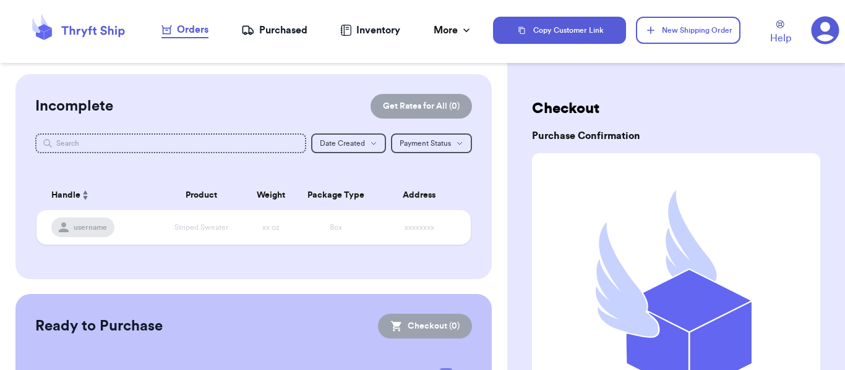
click at [297, 33] on div "Purchased" at bounding box center [274, 30] width 66 height 15
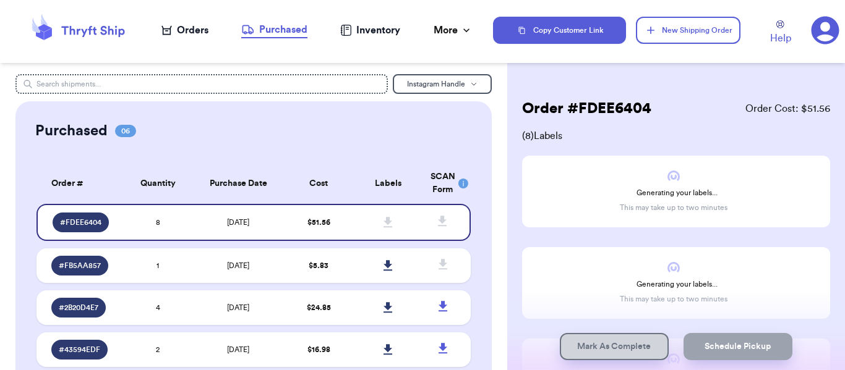
click at [183, 28] on div "Orders" at bounding box center [184, 30] width 47 height 15
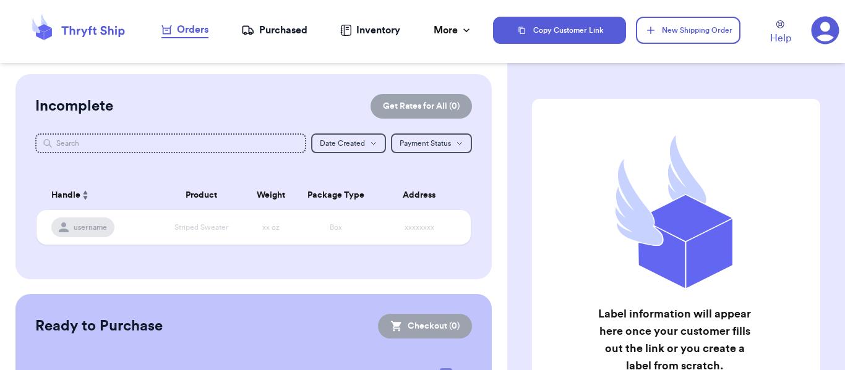
click at [276, 25] on div "Purchased" at bounding box center [274, 30] width 66 height 15
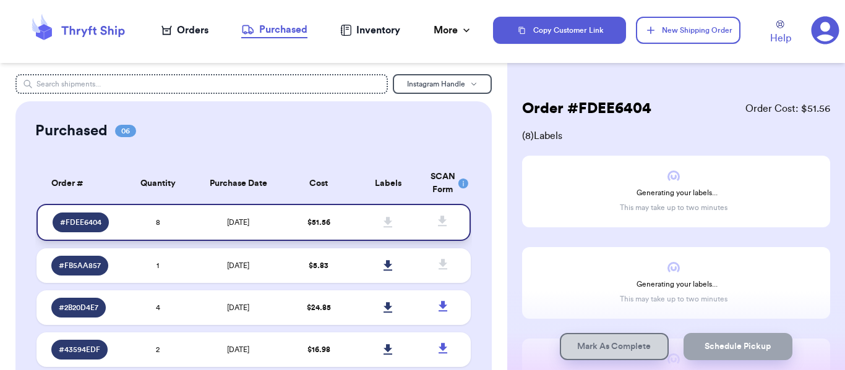
click at [85, 218] on span "# FDEE6404" at bounding box center [80, 223] width 41 height 10
click at [829, 27] on icon at bounding box center [825, 31] width 28 height 28
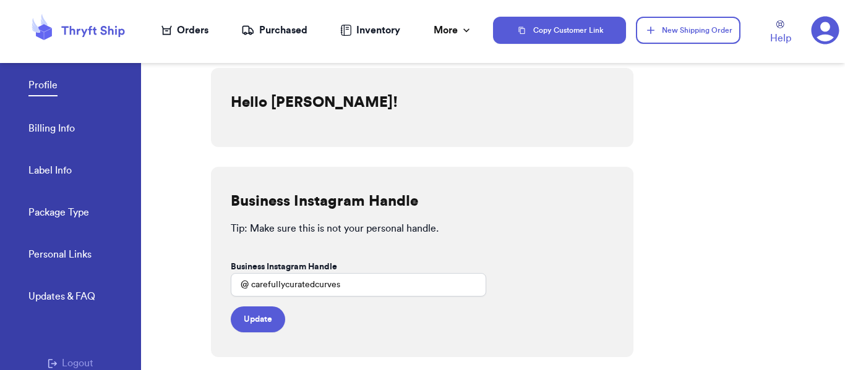
scroll to position [90, 0]
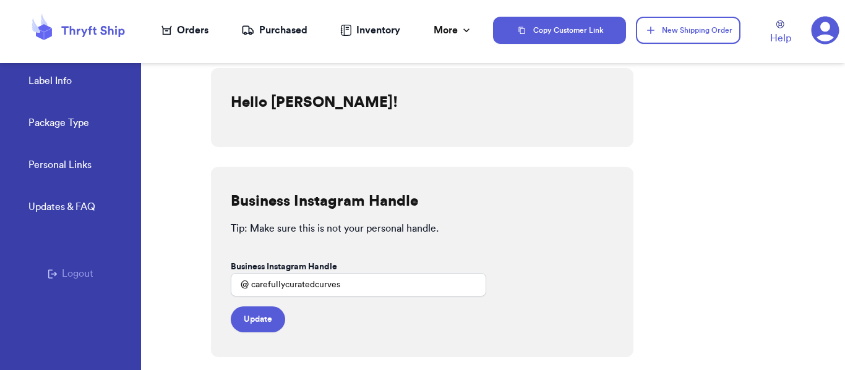
click at [76, 271] on button "Logout" at bounding box center [71, 273] width 46 height 15
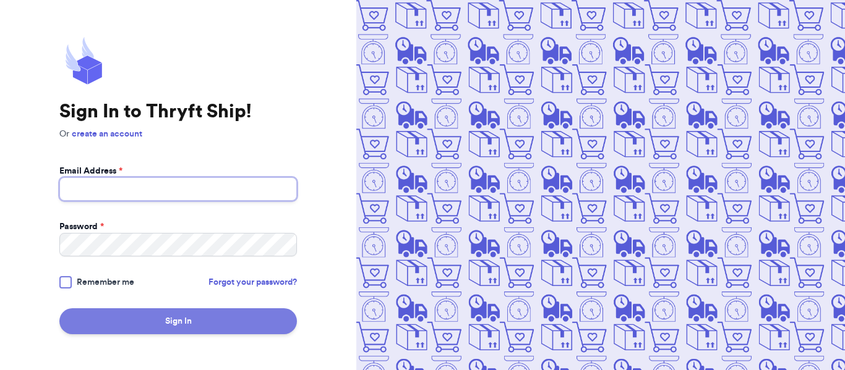
type input "carefullycuratedcurves@gmail.com"
click at [112, 317] on button "Sign In" at bounding box center [177, 322] width 237 height 26
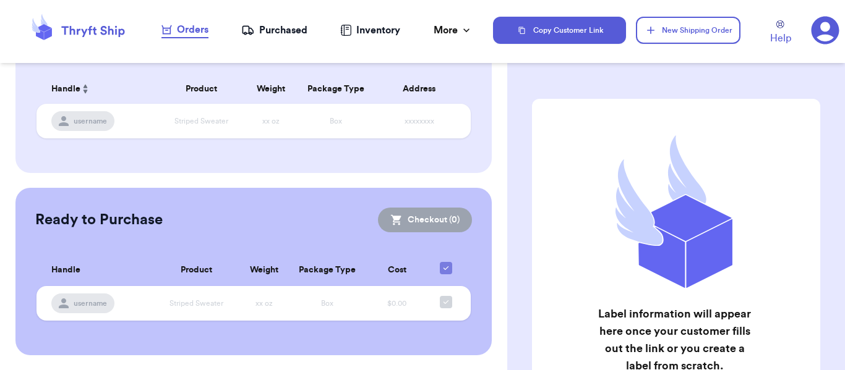
scroll to position [45, 0]
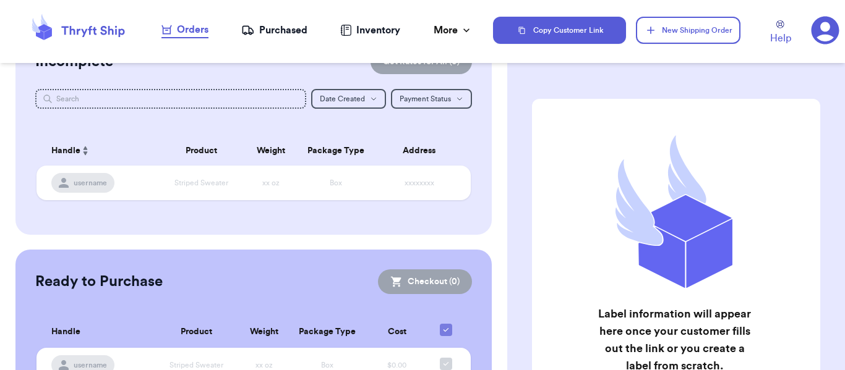
click at [269, 29] on div "Purchased" at bounding box center [274, 30] width 66 height 15
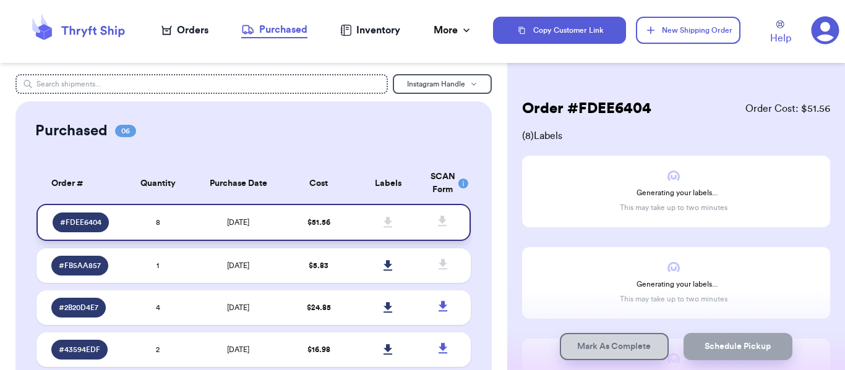
click at [389, 222] on span at bounding box center [388, 222] width 27 height 27
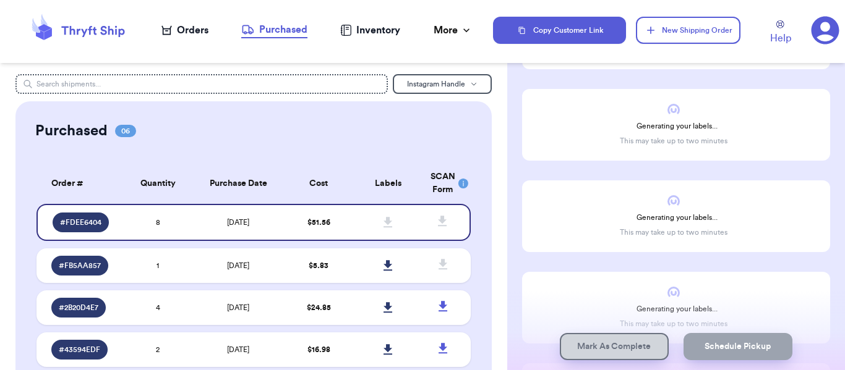
scroll to position [597, 0]
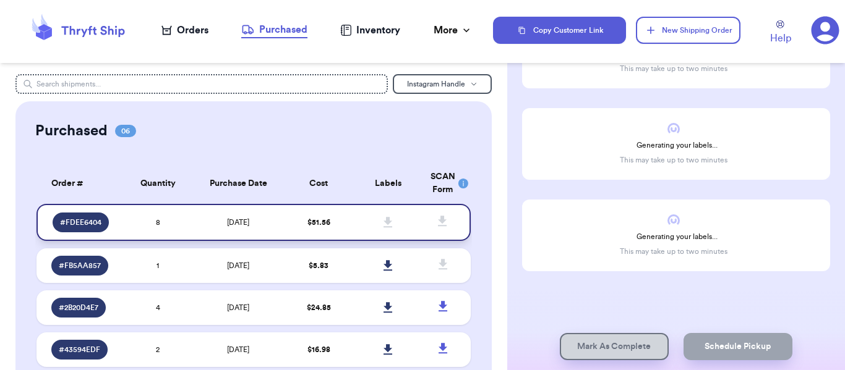
click at [70, 222] on span "# FDEE6404" at bounding box center [80, 223] width 41 height 10
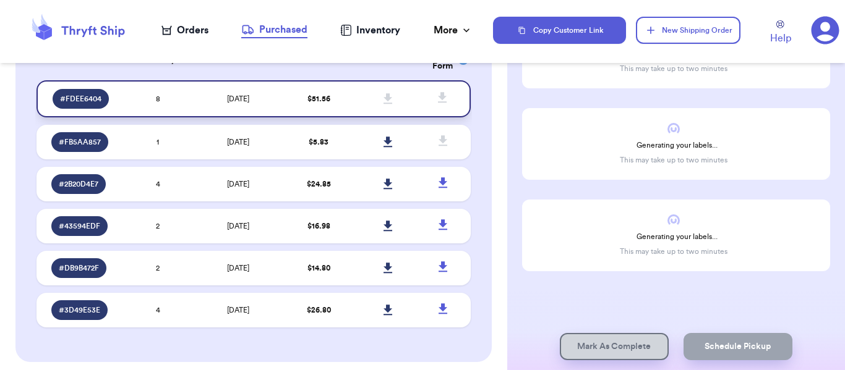
click at [330, 94] on td "$ 51.56" at bounding box center [318, 98] width 69 height 37
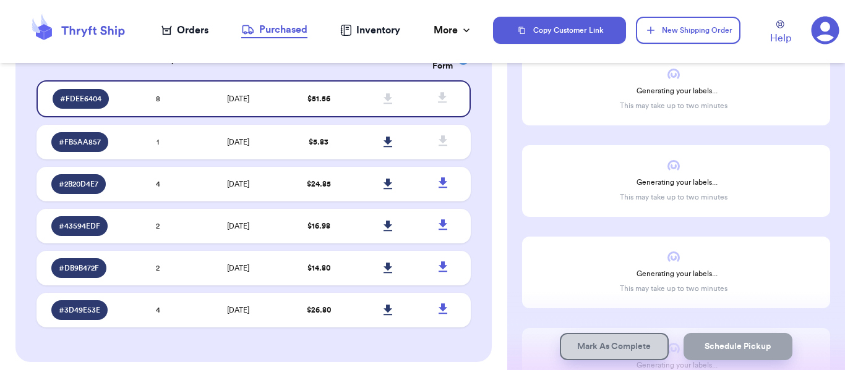
scroll to position [0, 0]
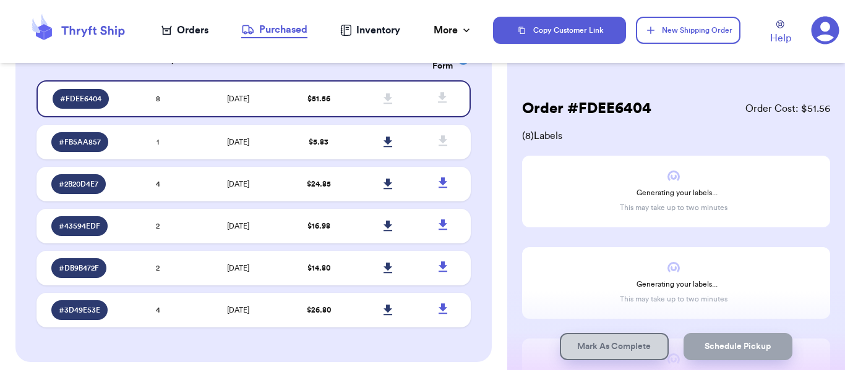
click at [183, 25] on div "Orders" at bounding box center [184, 30] width 47 height 15
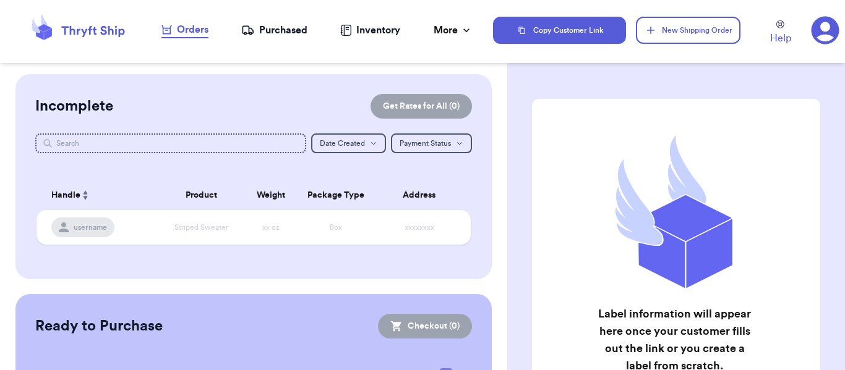
click at [281, 30] on div "Purchased" at bounding box center [274, 30] width 66 height 15
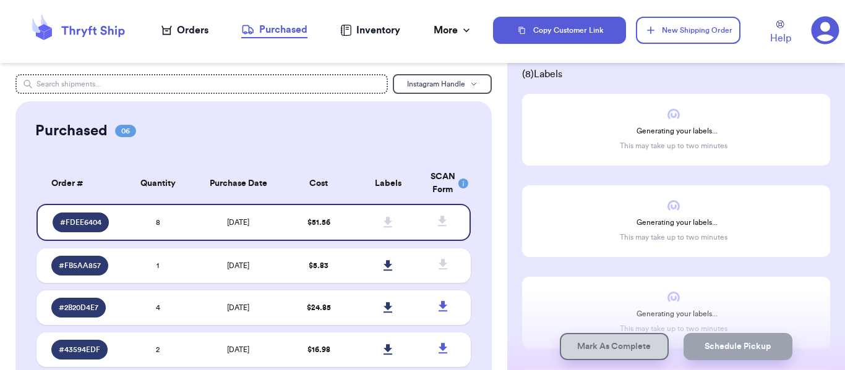
scroll to position [124, 0]
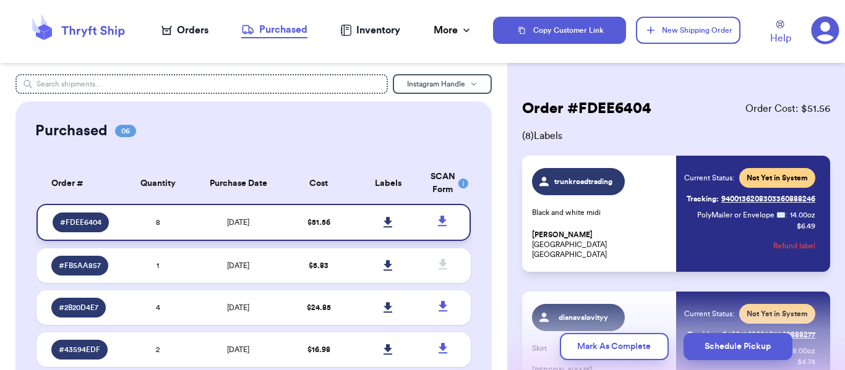
click at [383, 218] on icon at bounding box center [387, 222] width 9 height 11
